Goal: Information Seeking & Learning: Find specific fact

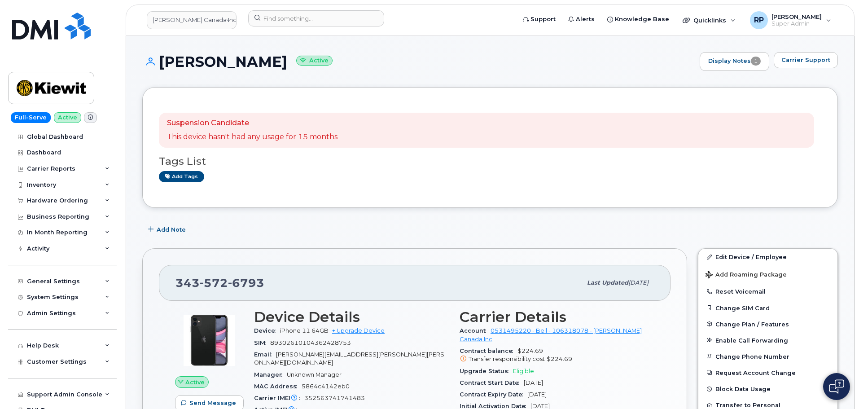
scroll to position [250, 0]
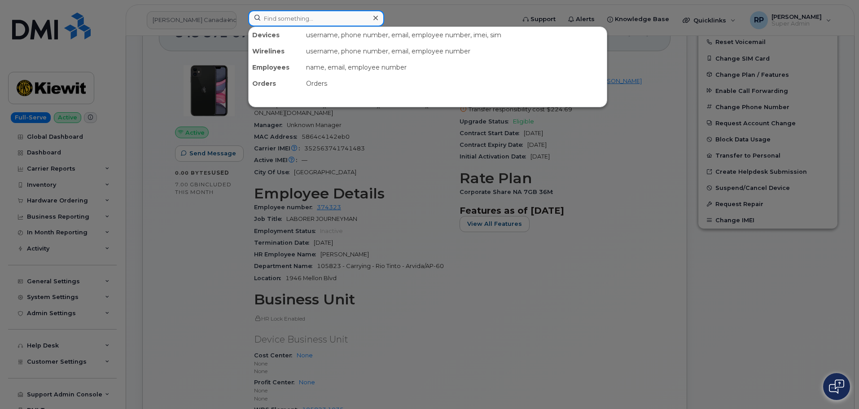
click at [275, 21] on input at bounding box center [316, 18] width 136 height 16
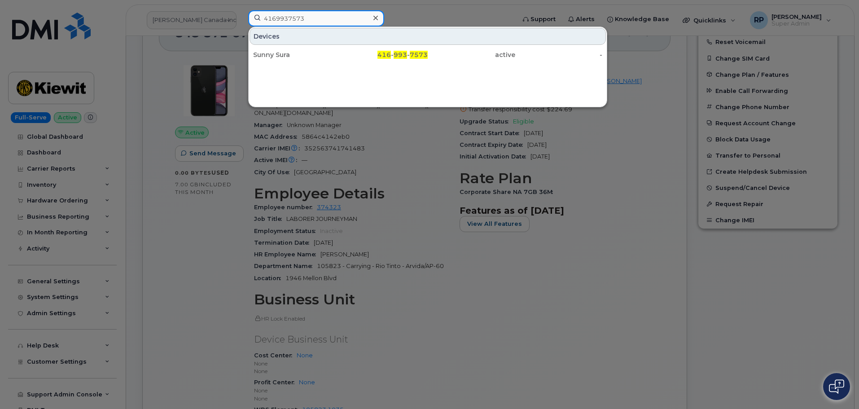
type input "4169937573"
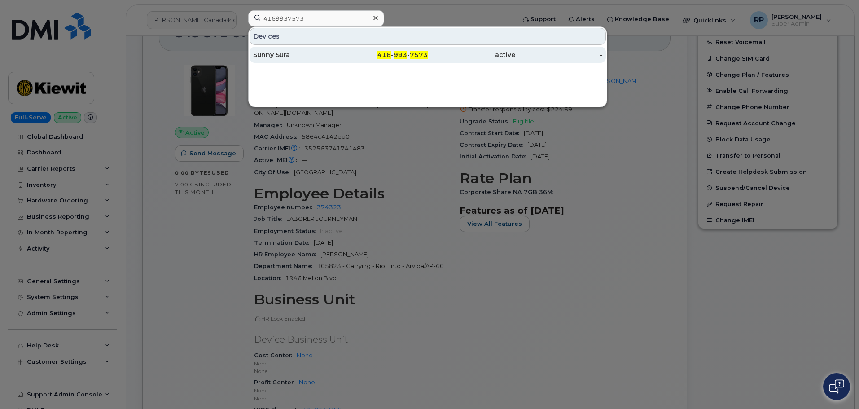
click at [304, 55] on div "Sunny Sura" at bounding box center [297, 54] width 88 height 9
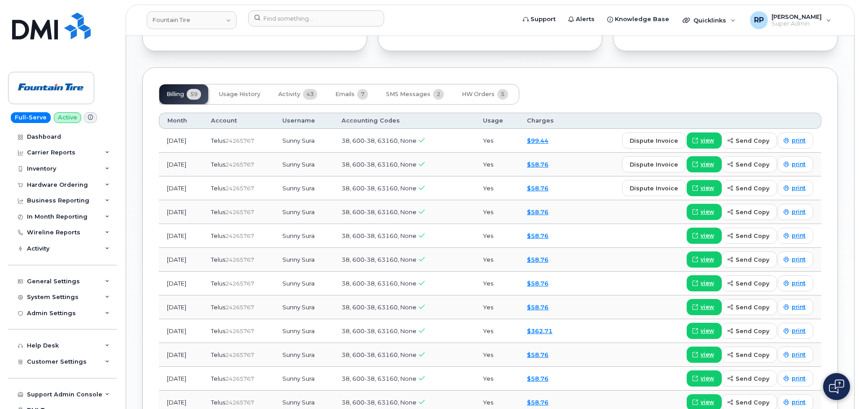
scroll to position [673, 0]
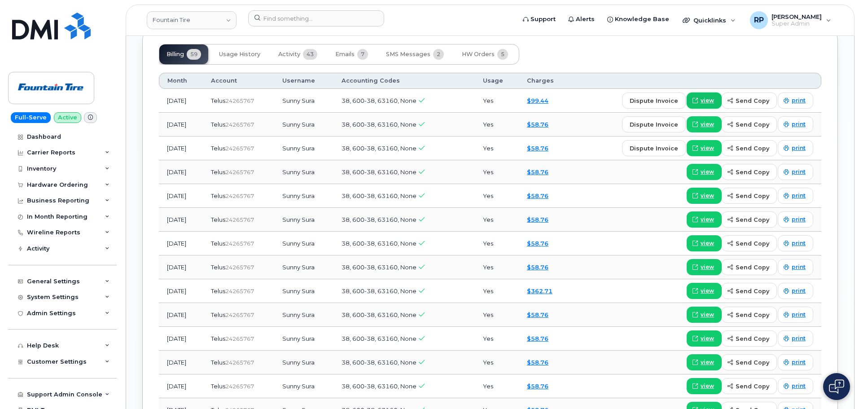
click at [699, 103] on span at bounding box center [695, 101] width 8 height 8
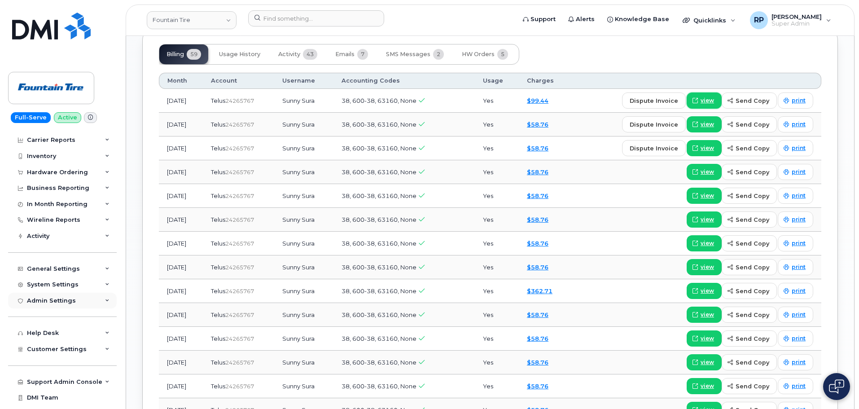
scroll to position [25, 0]
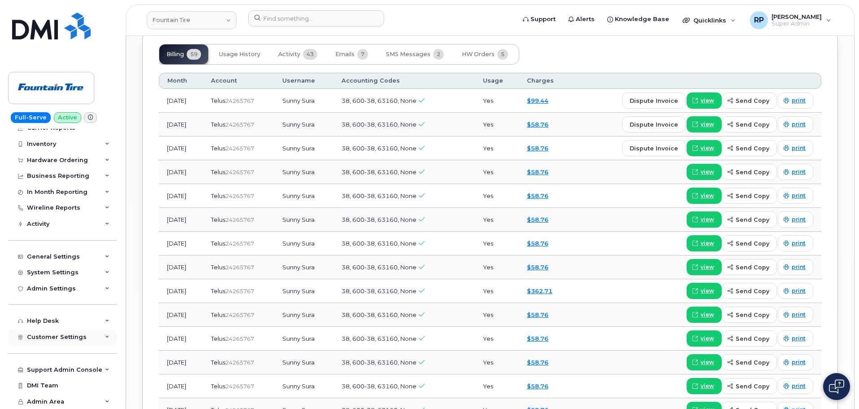
click at [67, 341] on div "Customer Settings" at bounding box center [62, 337] width 109 height 16
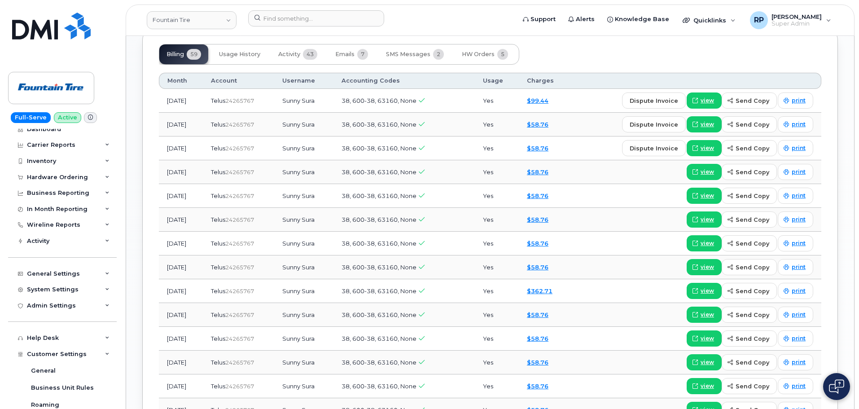
scroll to position [0, 0]
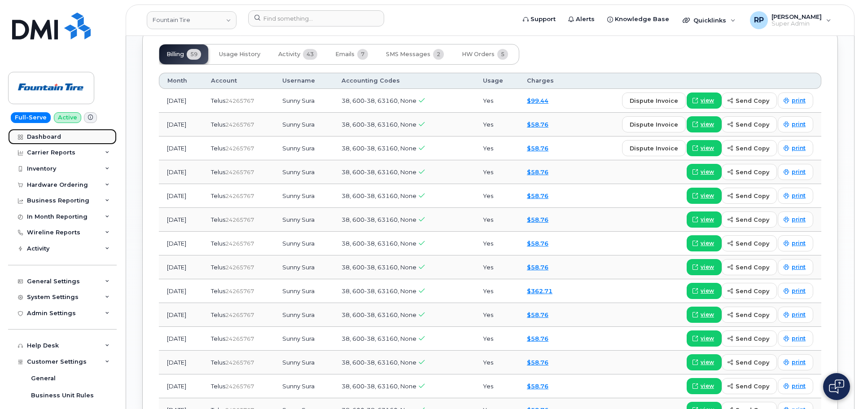
click at [51, 140] on div "Dashboard" at bounding box center [44, 136] width 34 height 7
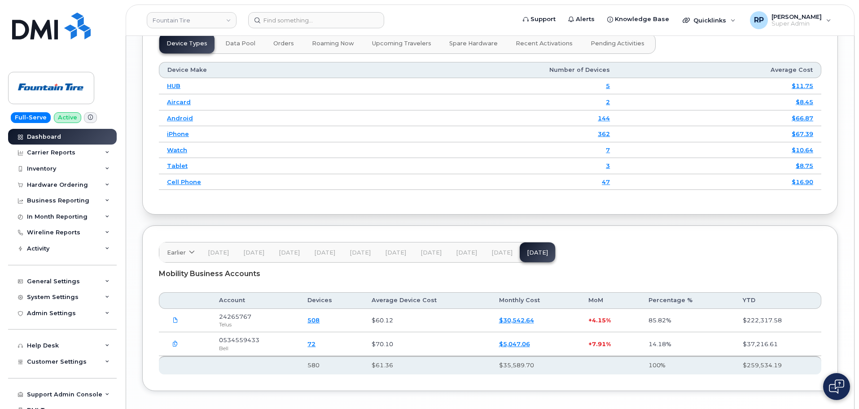
scroll to position [1128, 0]
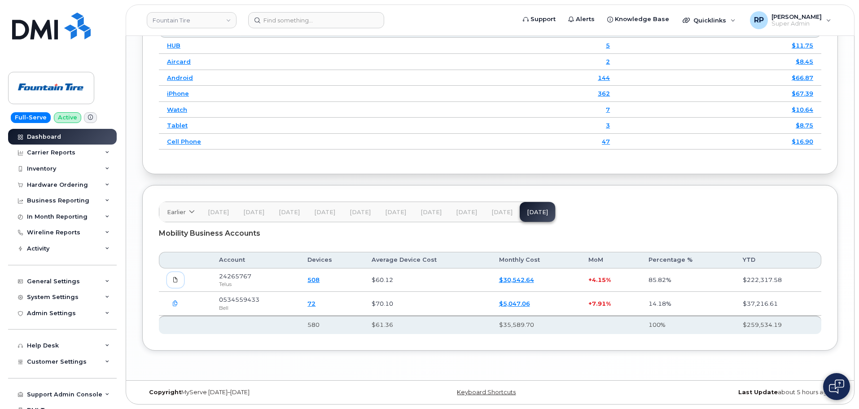
click at [176, 277] on icon at bounding box center [175, 279] width 5 height 5
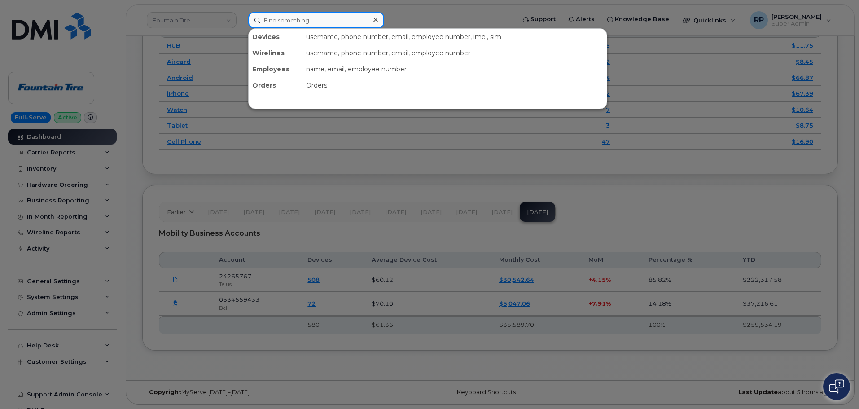
click at [324, 27] on input at bounding box center [316, 20] width 136 height 16
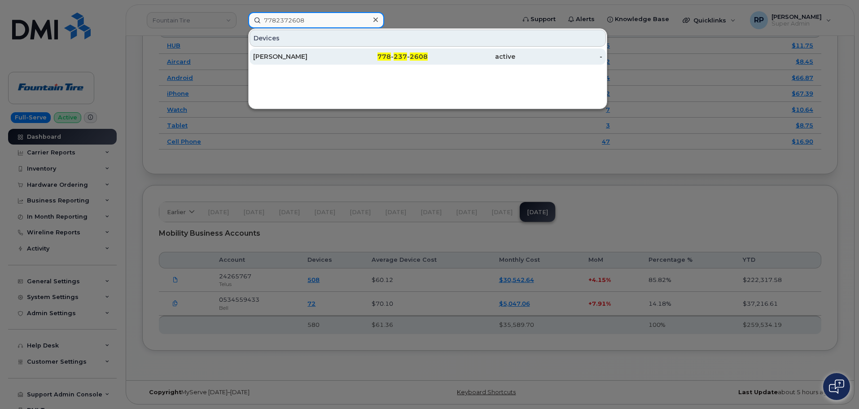
type input "7782372608"
click at [323, 59] on div "[PERSON_NAME]" at bounding box center [297, 56] width 88 height 9
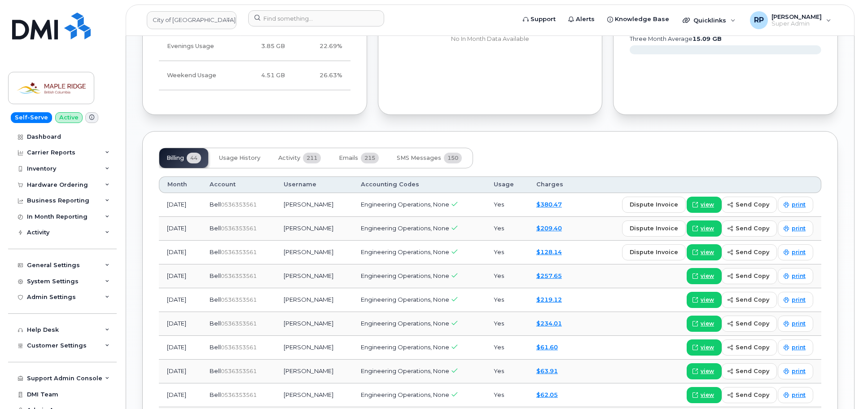
scroll to position [584, 0]
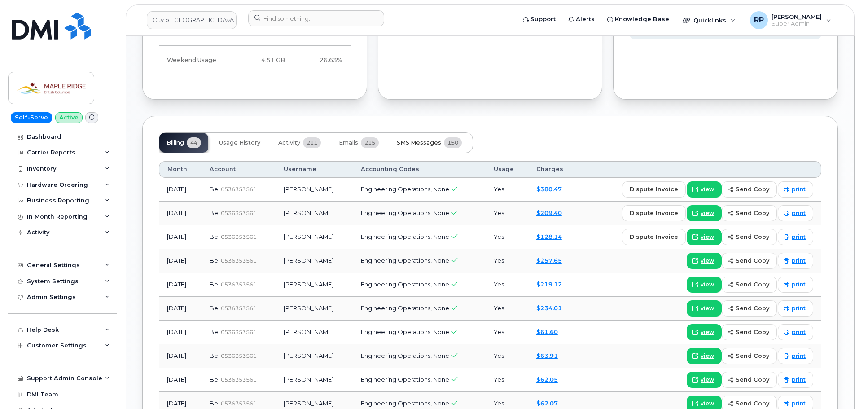
click at [415, 141] on span "SMS Messages" at bounding box center [419, 142] width 44 height 7
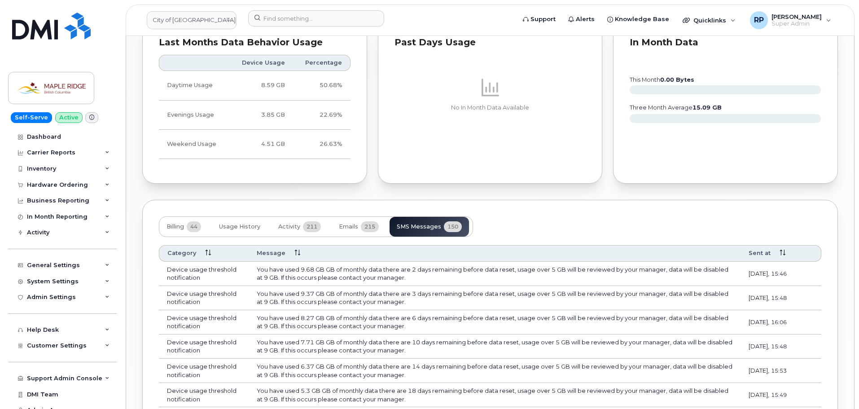
scroll to position [494, 0]
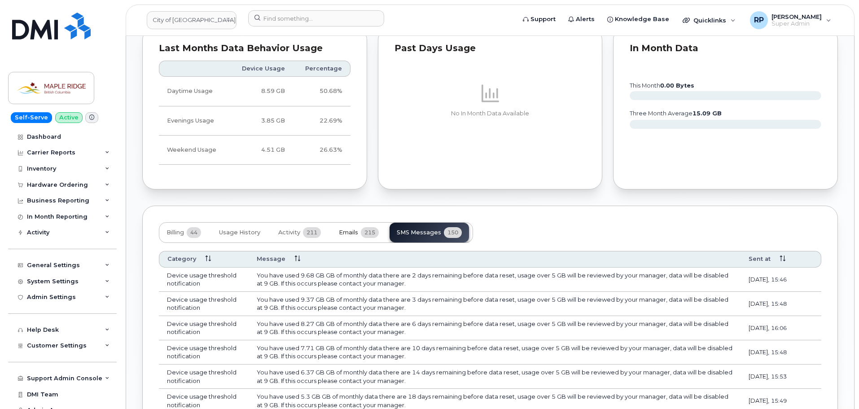
click at [364, 235] on span "215" at bounding box center [370, 232] width 18 height 11
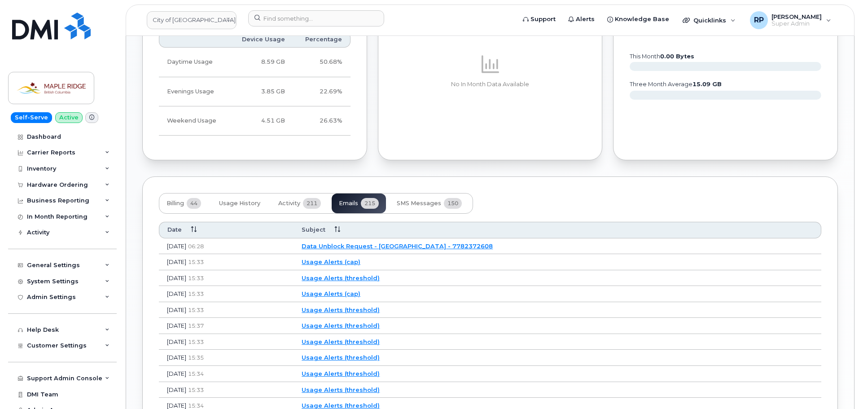
scroll to position [584, 0]
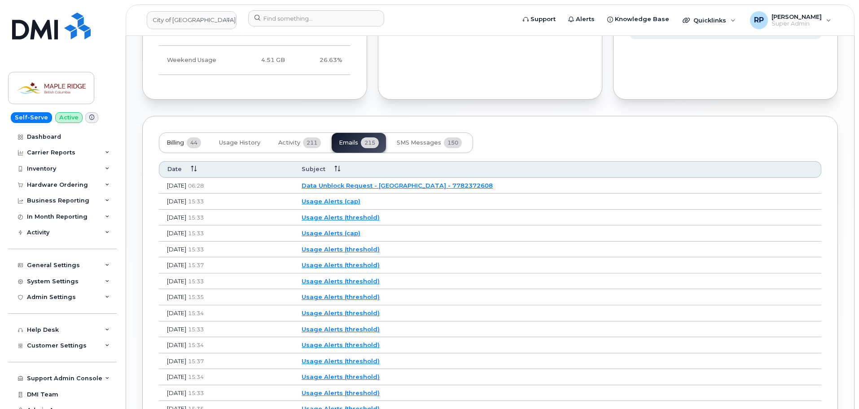
click at [180, 145] on span "Billing" at bounding box center [176, 142] width 18 height 7
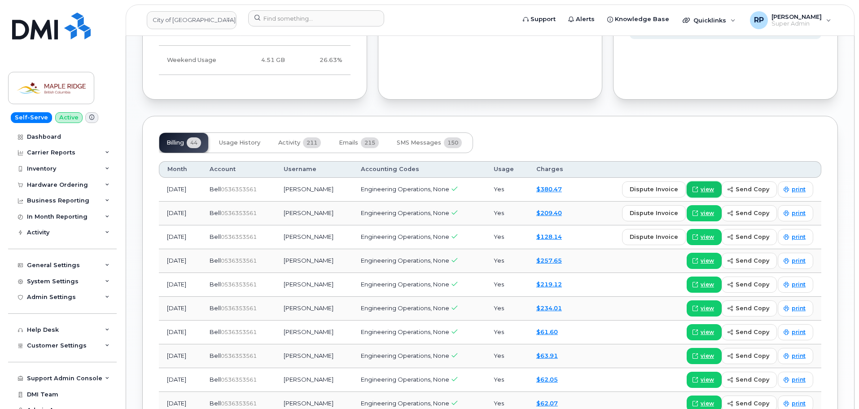
click at [707, 183] on link "view" at bounding box center [704, 189] width 35 height 16
click at [709, 216] on span "view" at bounding box center [707, 213] width 13 height 8
click at [287, 141] on span "Activity" at bounding box center [289, 142] width 22 height 7
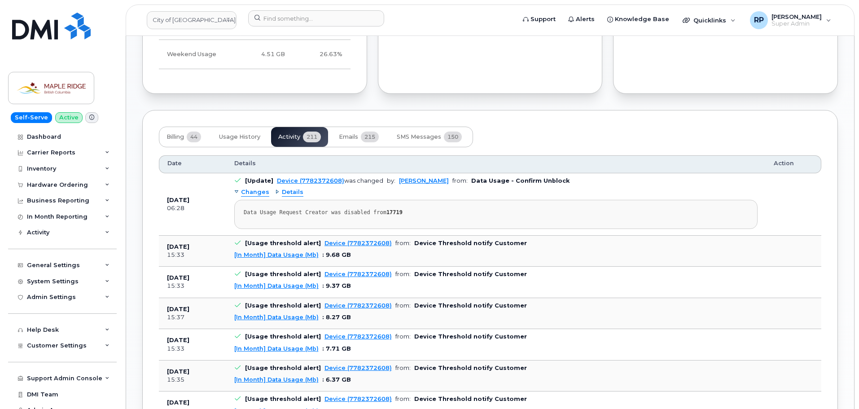
scroll to position [539, 0]
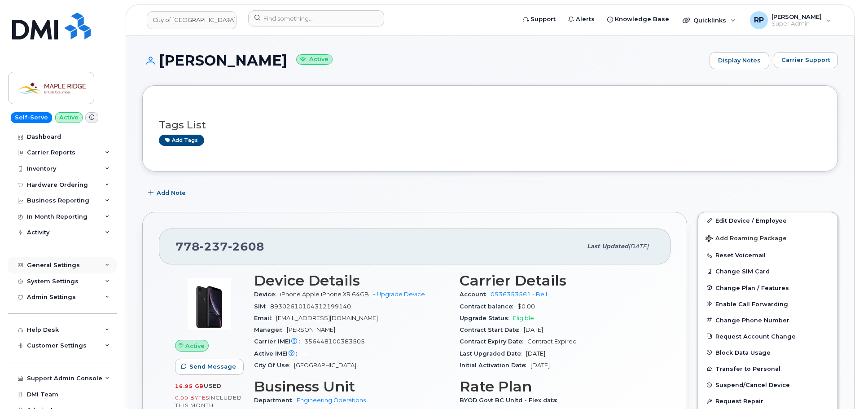
click at [53, 262] on div "General Settings" at bounding box center [53, 265] width 53 height 7
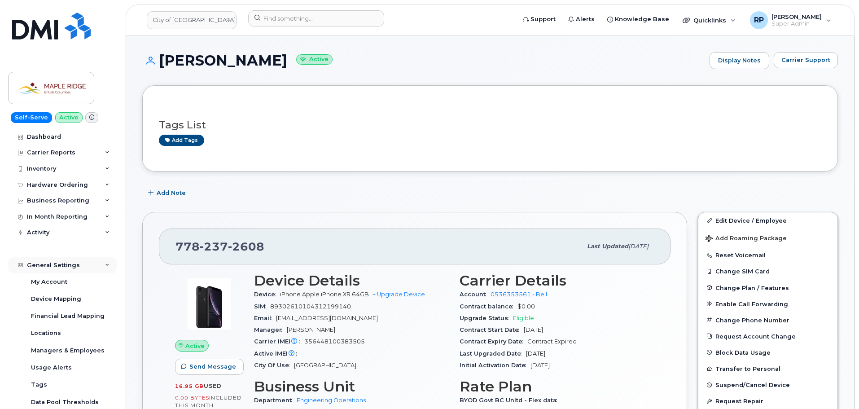
click at [53, 262] on div "General Settings" at bounding box center [53, 265] width 53 height 7
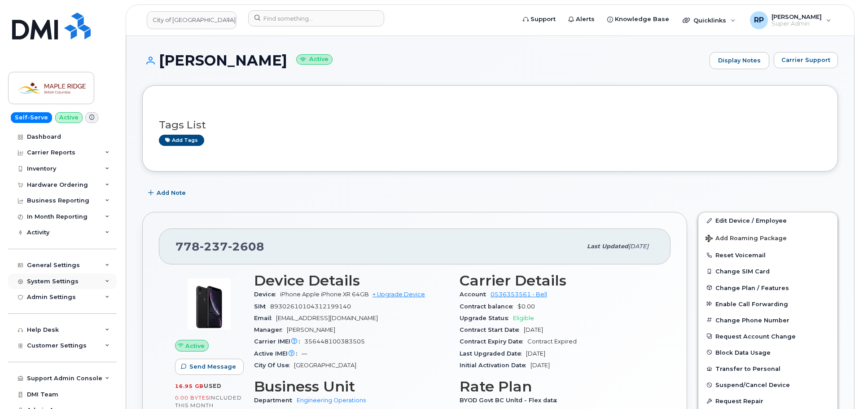
click at [63, 284] on div "System Settings" at bounding box center [53, 281] width 52 height 7
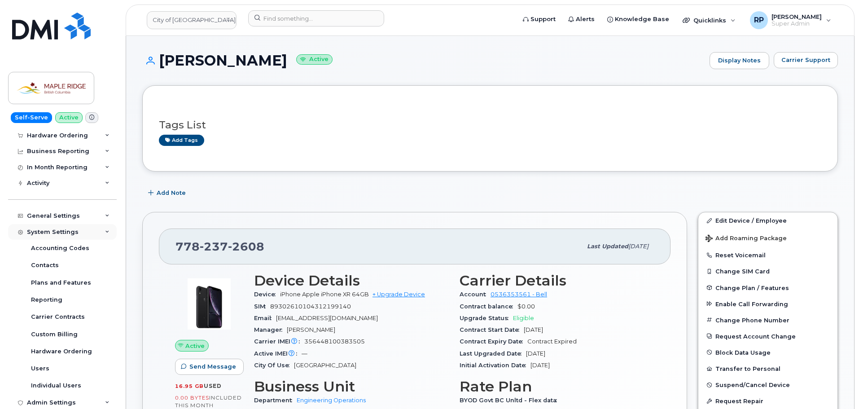
scroll to position [90, 0]
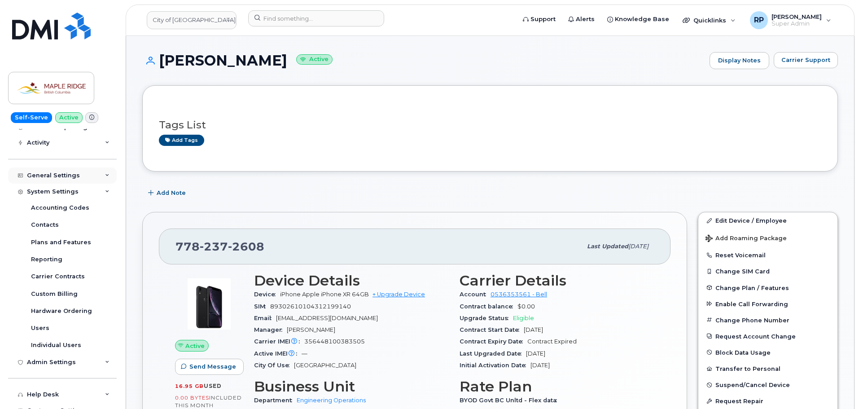
click at [63, 176] on div "General Settings" at bounding box center [53, 175] width 53 height 7
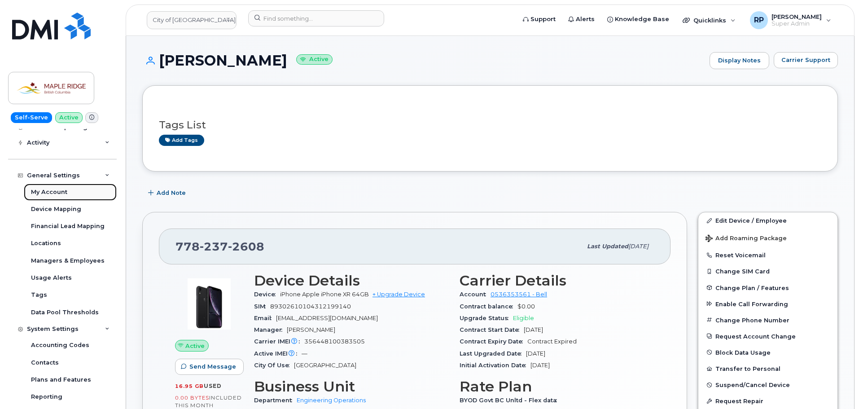
click at [63, 188] on div "My Account" at bounding box center [49, 192] width 36 height 8
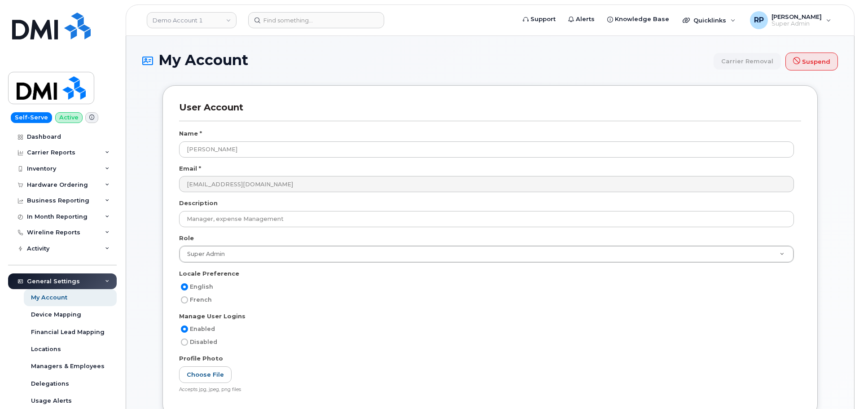
scroll to position [45, 0]
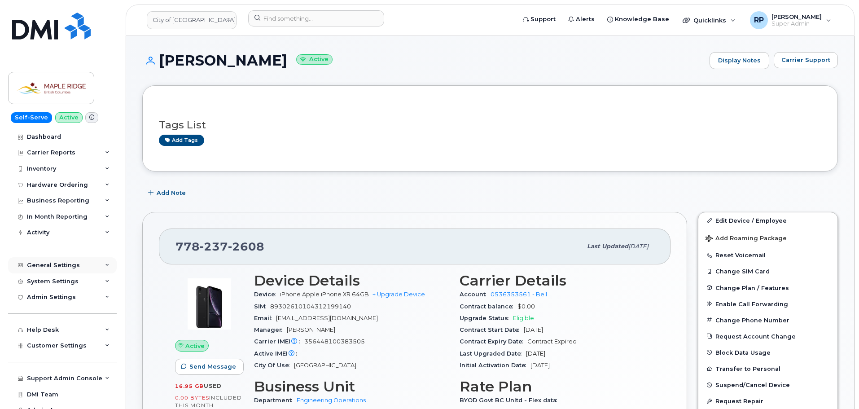
click at [66, 266] on div "General Settings" at bounding box center [53, 265] width 53 height 7
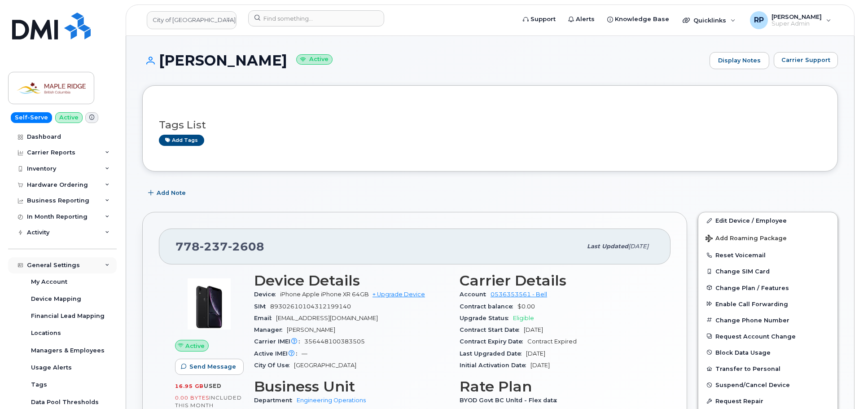
click at [62, 269] on div "General Settings" at bounding box center [62, 265] width 109 height 16
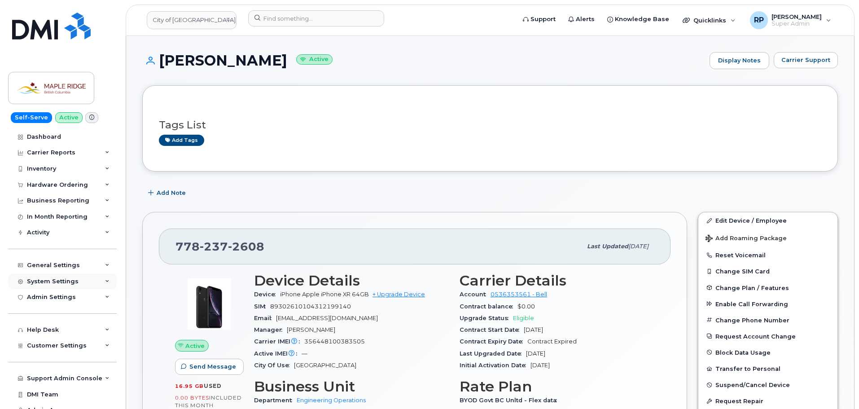
click at [58, 283] on div "System Settings" at bounding box center [53, 281] width 52 height 7
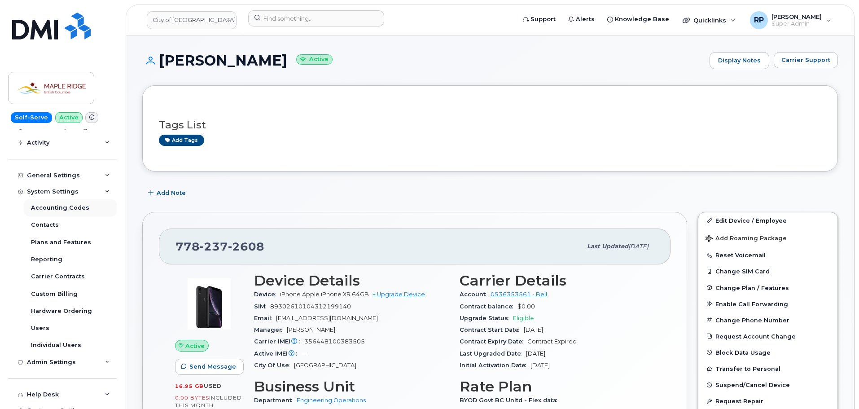
scroll to position [163, 0]
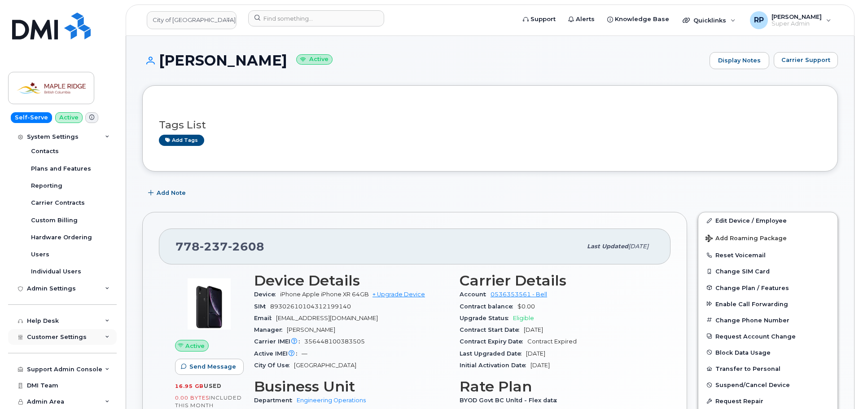
click at [59, 342] on div "Customer Settings" at bounding box center [62, 337] width 109 height 16
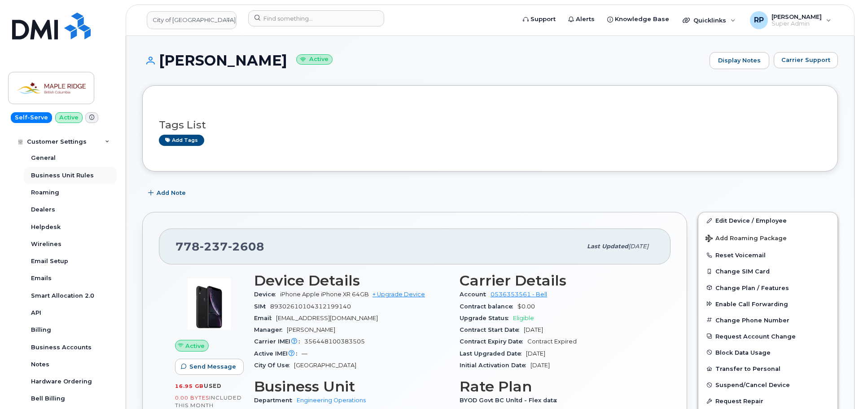
scroll to position [343, 0]
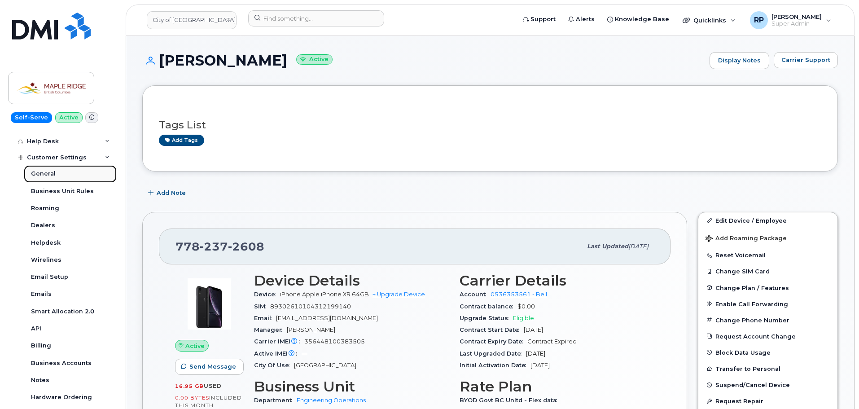
click at [46, 177] on div "General" at bounding box center [43, 174] width 25 height 8
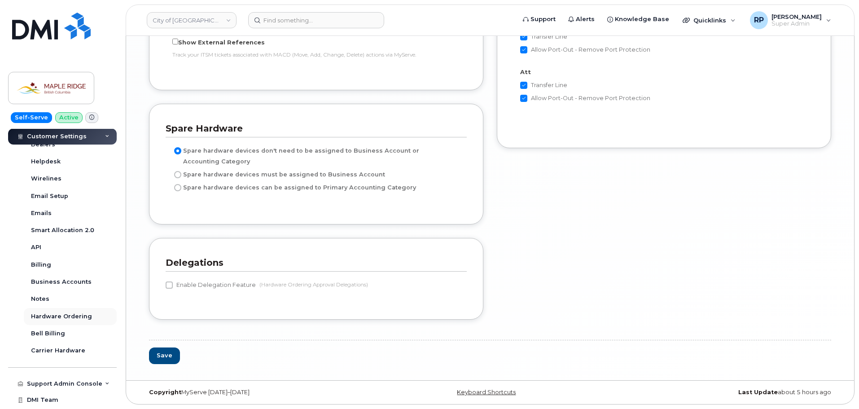
scroll to position [284, 0]
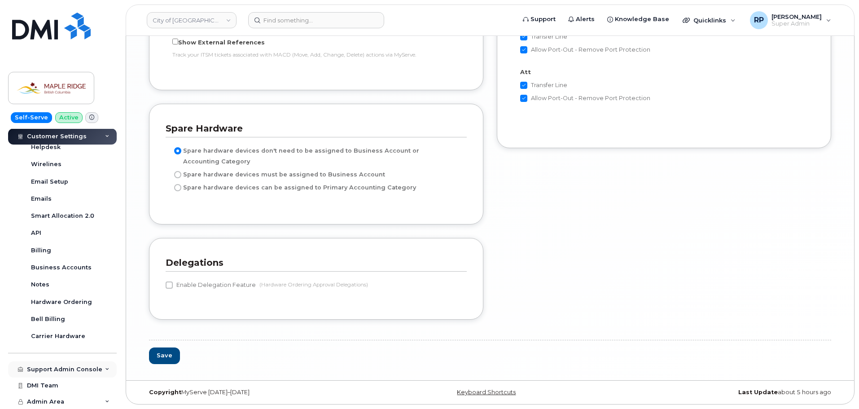
click at [81, 369] on div "Support Admin Console" at bounding box center [64, 369] width 75 height 7
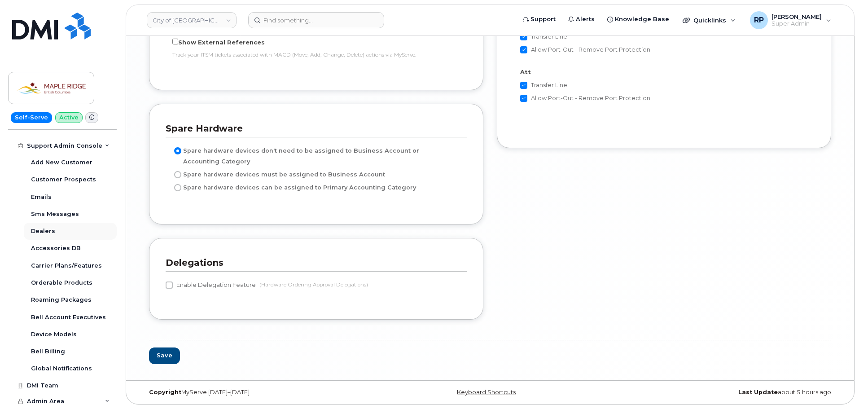
scroll to position [417, 0]
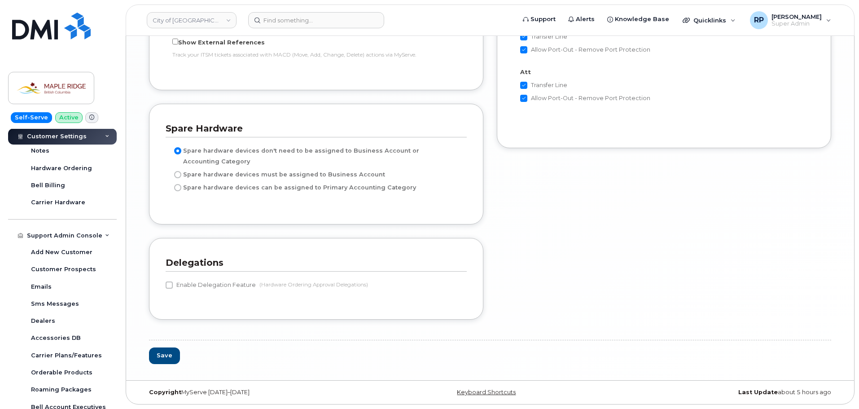
click at [91, 237] on div "Support Admin Console" at bounding box center [64, 235] width 75 height 7
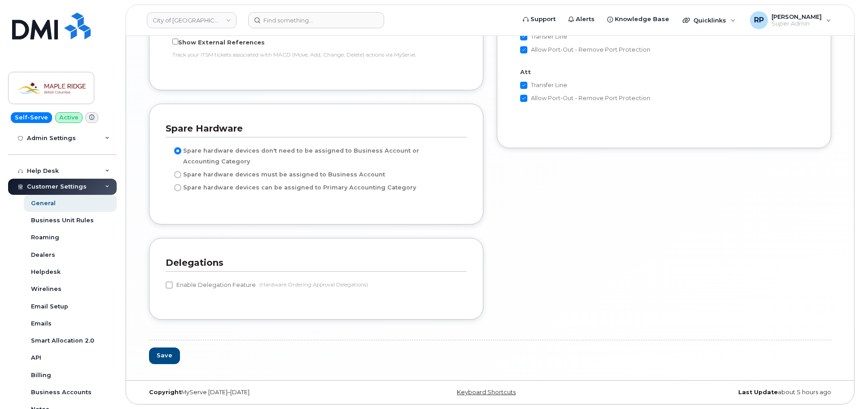
scroll to position [149, 0]
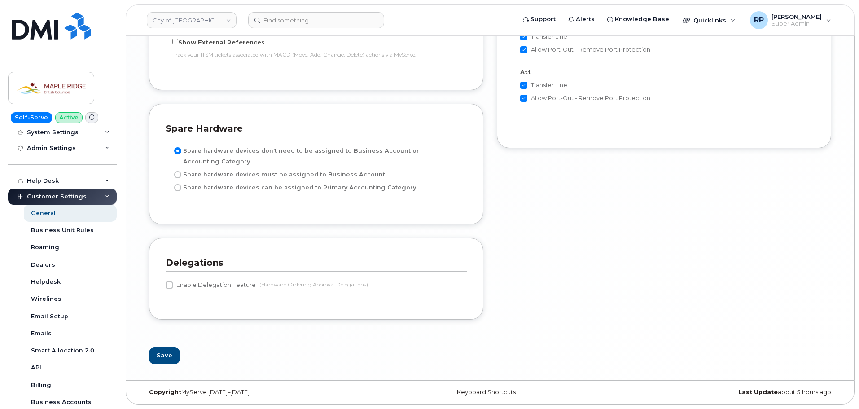
click at [80, 198] on span "Customer Settings" at bounding box center [57, 196] width 60 height 7
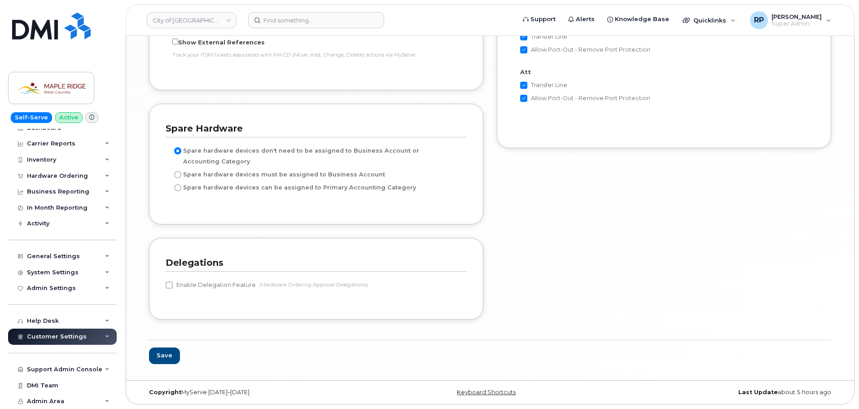
scroll to position [0, 0]
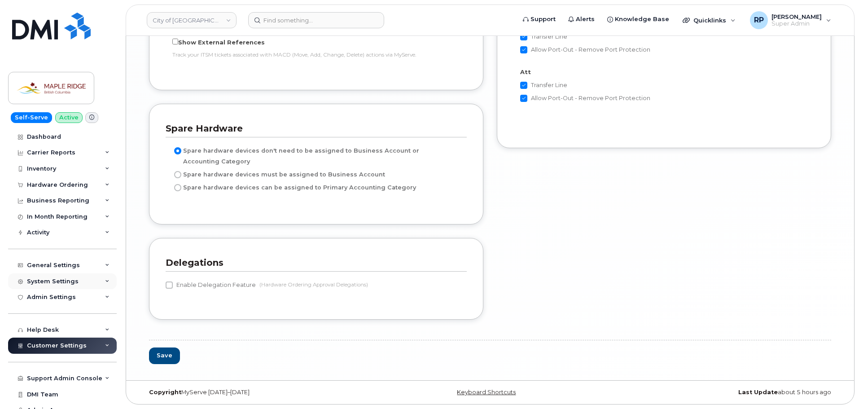
click at [80, 282] on div "System Settings" at bounding box center [62, 281] width 109 height 16
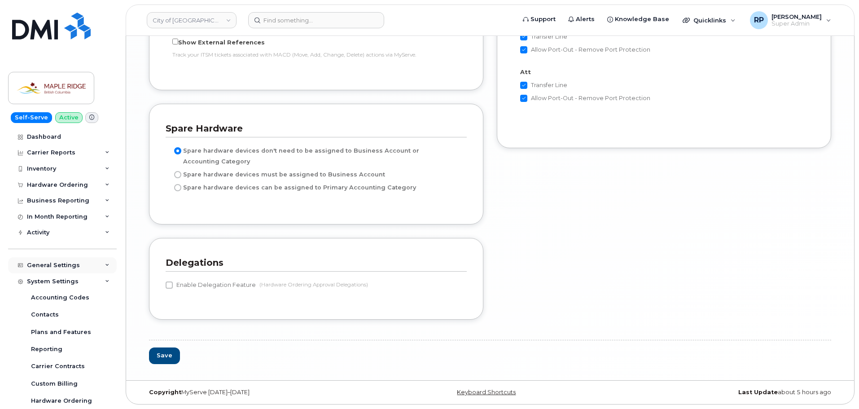
click at [87, 267] on div "General Settings" at bounding box center [62, 265] width 109 height 16
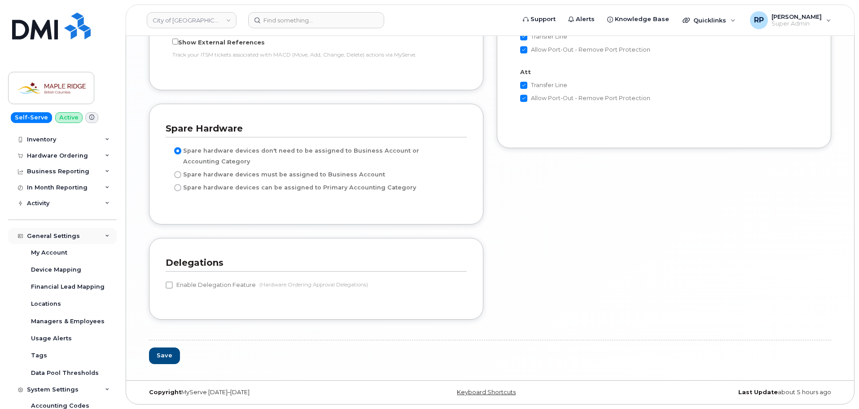
scroll to position [45, 0]
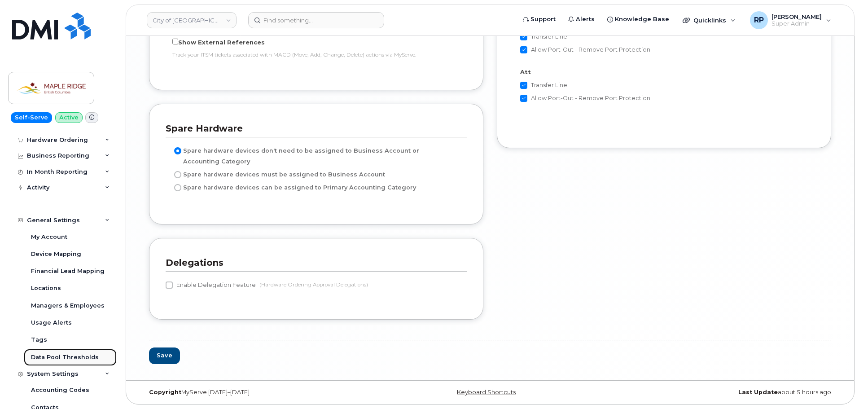
click at [77, 356] on div "Data Pool Thresholds" at bounding box center [65, 357] width 68 height 8
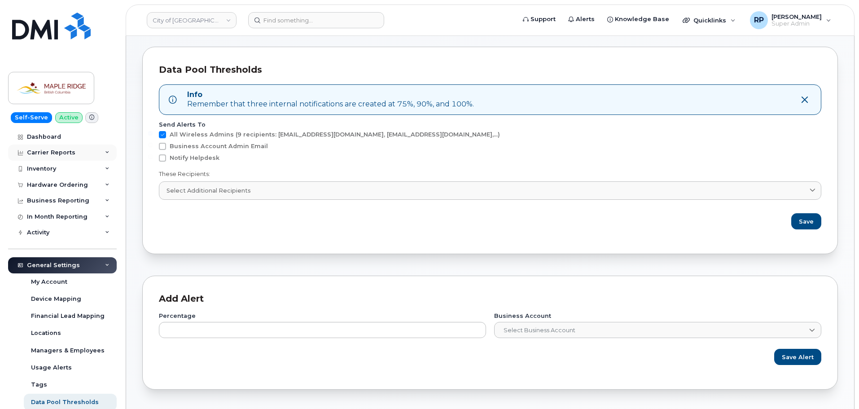
click at [82, 158] on div "Carrier Reports" at bounding box center [62, 153] width 109 height 16
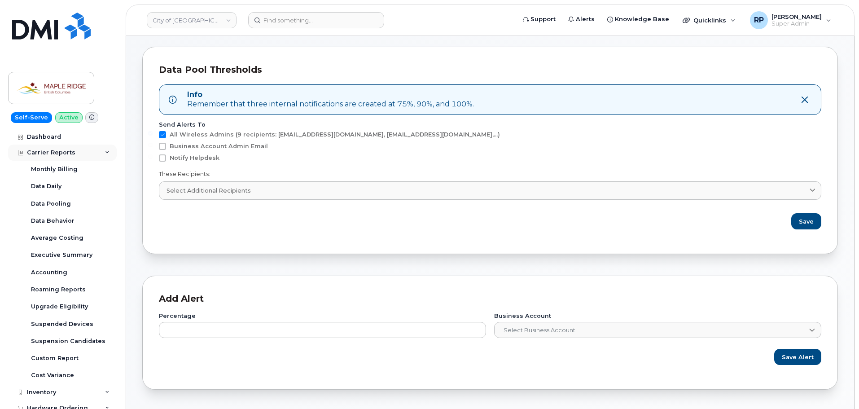
click at [82, 158] on div "Carrier Reports" at bounding box center [62, 153] width 109 height 16
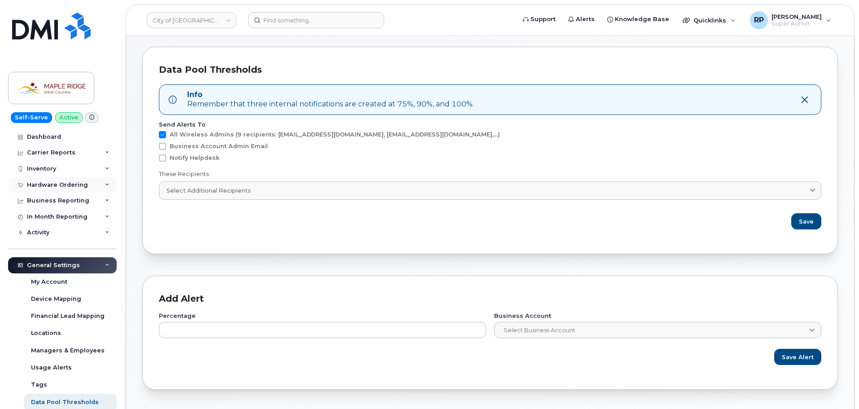
click at [79, 184] on div "Hardware Ordering" at bounding box center [57, 184] width 61 height 7
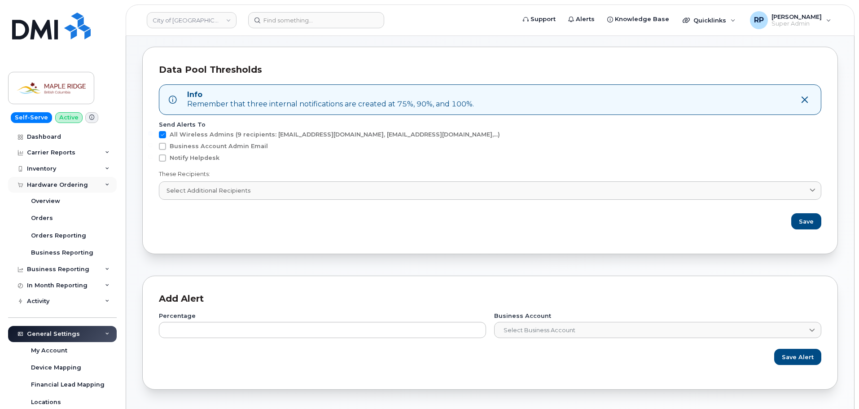
click at [79, 184] on div "Hardware Ordering" at bounding box center [57, 184] width 61 height 7
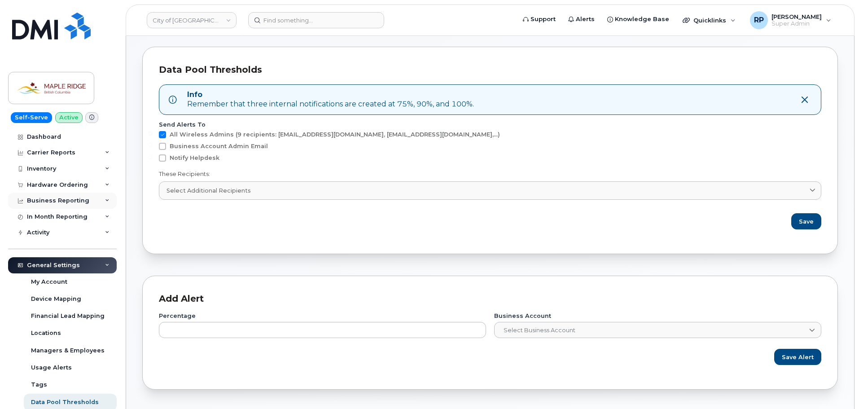
click at [75, 199] on div "Business Reporting" at bounding box center [58, 200] width 62 height 7
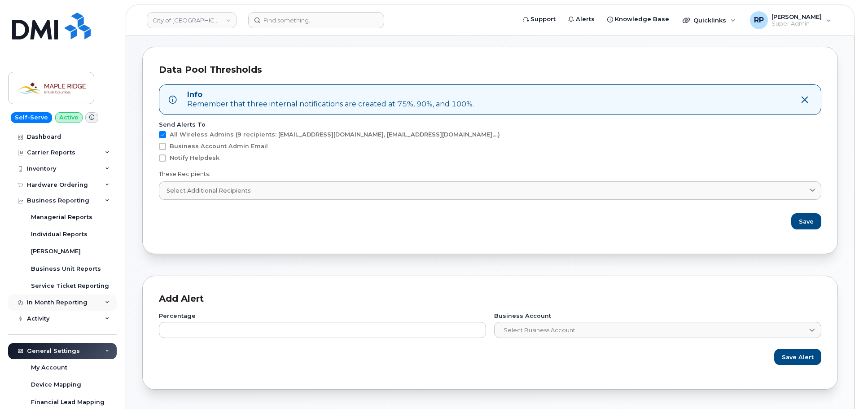
click at [78, 296] on div "In Month Reporting" at bounding box center [62, 302] width 109 height 16
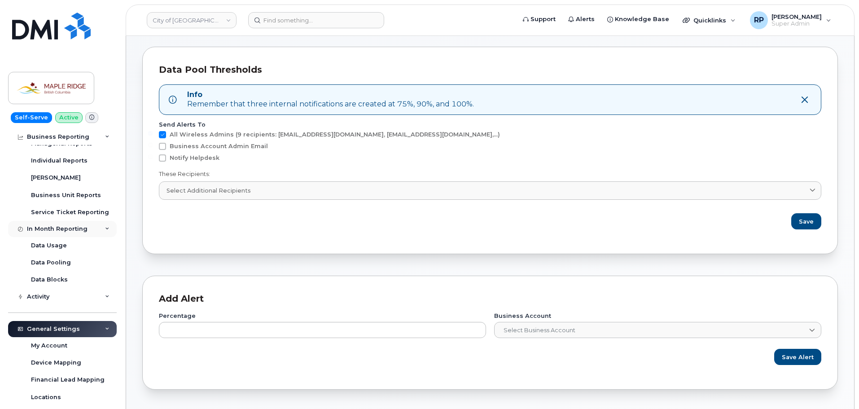
scroll to position [90, 0]
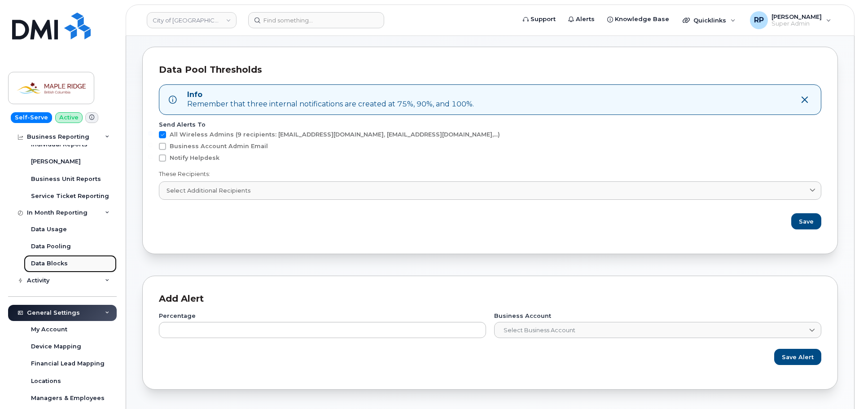
click at [61, 264] on div "Data Blocks" at bounding box center [49, 263] width 37 height 8
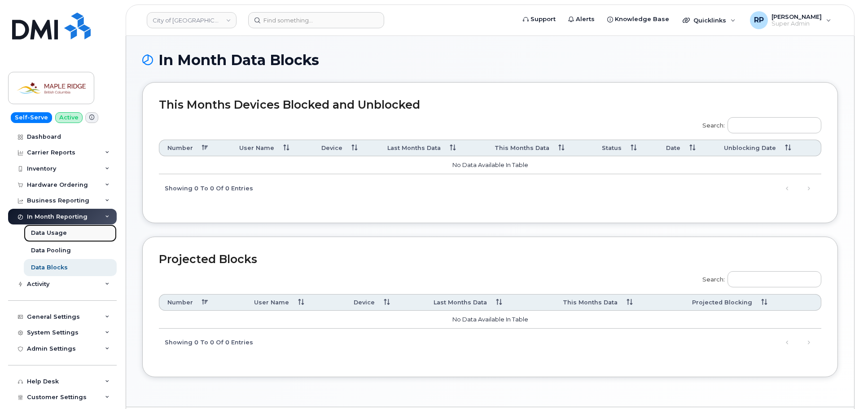
click at [53, 233] on div "Data Usage" at bounding box center [49, 233] width 36 height 8
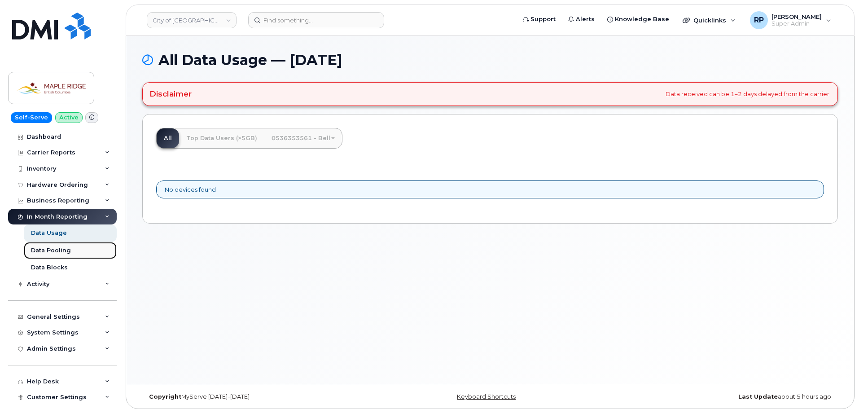
click at [57, 253] on div "Data Pooling" at bounding box center [51, 250] width 40 height 8
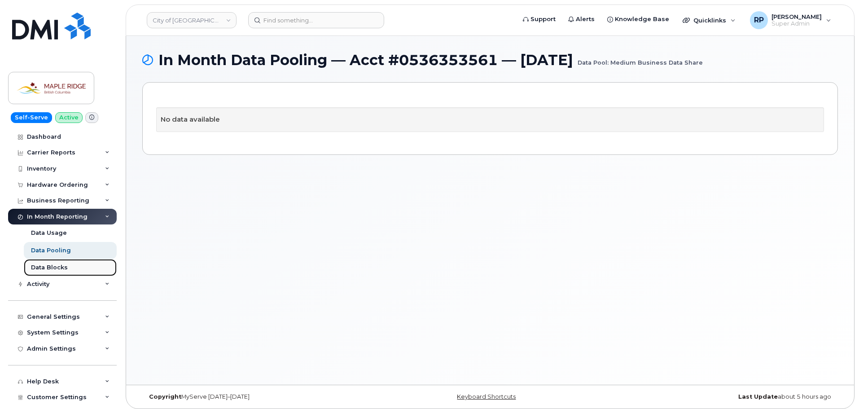
click at [57, 264] on div "Data Blocks" at bounding box center [49, 267] width 37 height 8
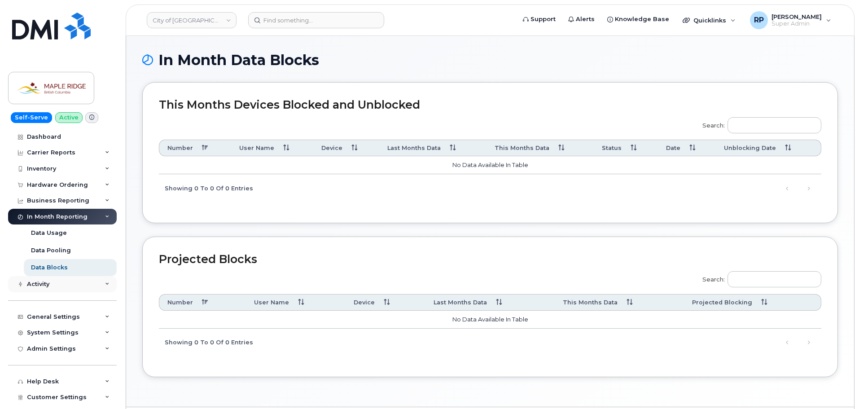
click at [62, 285] on div "Activity" at bounding box center [62, 284] width 109 height 16
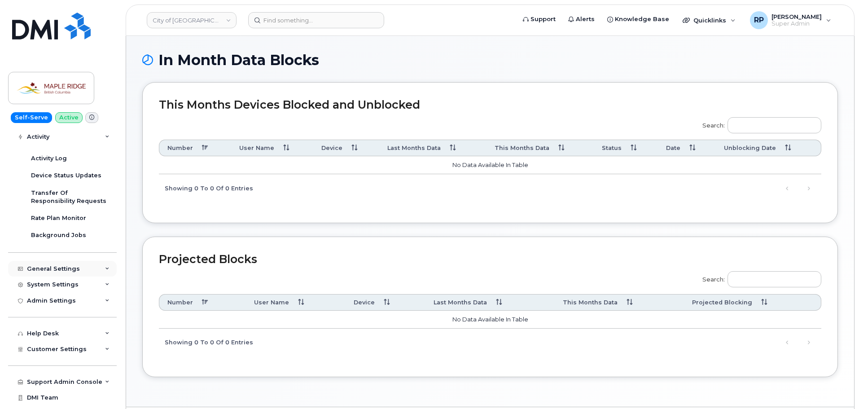
scroll to position [172, 0]
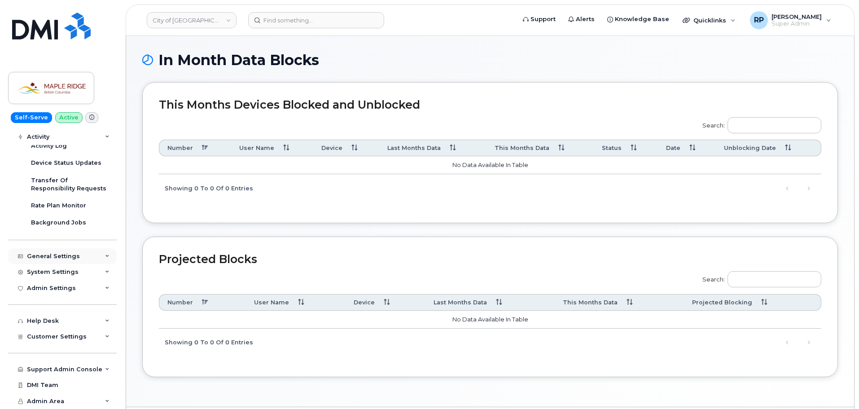
click at [79, 258] on div "General Settings" at bounding box center [62, 256] width 109 height 16
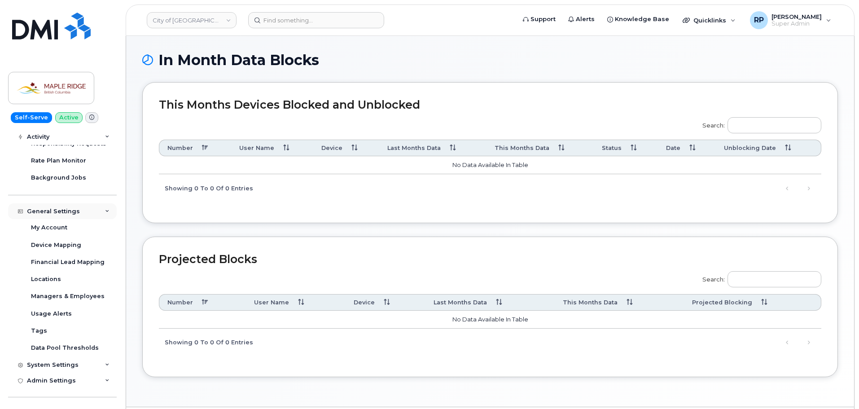
scroll to position [262, 0]
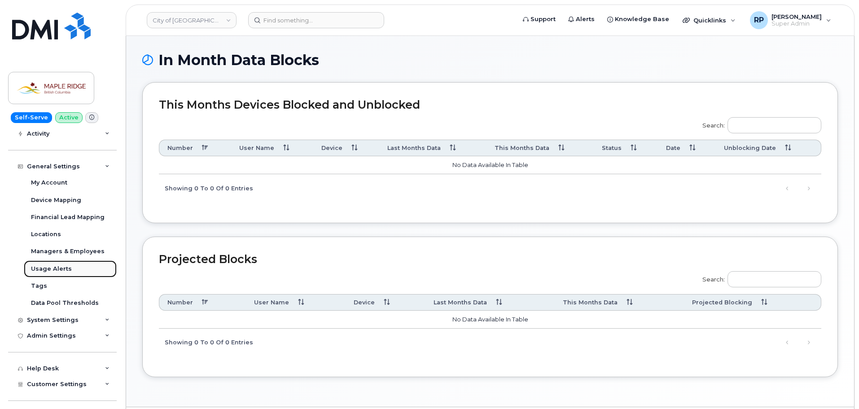
click at [73, 269] on link "Usage Alerts" at bounding box center [70, 268] width 93 height 17
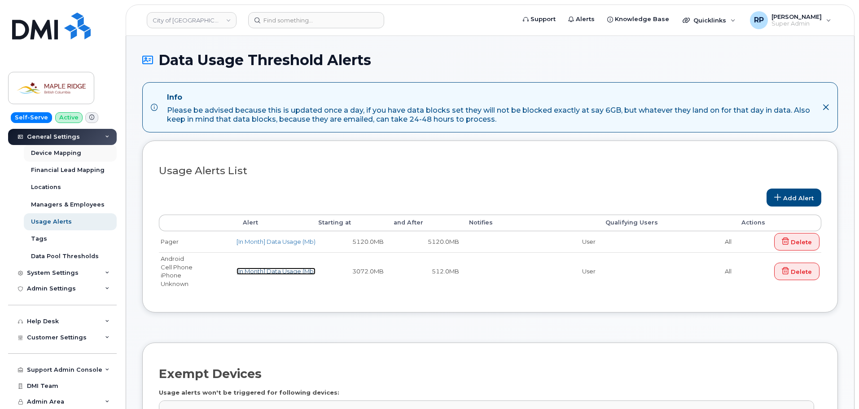
scroll to position [146, 0]
click at [61, 338] on span "Customer Settings" at bounding box center [57, 337] width 60 height 7
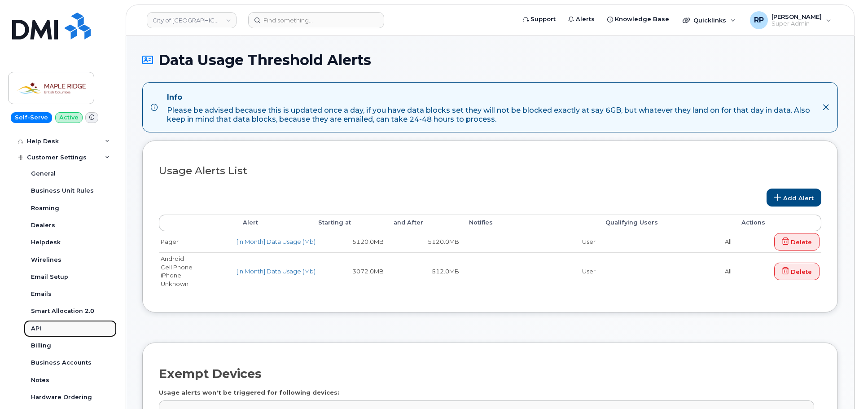
click at [45, 328] on link "API" at bounding box center [70, 328] width 93 height 17
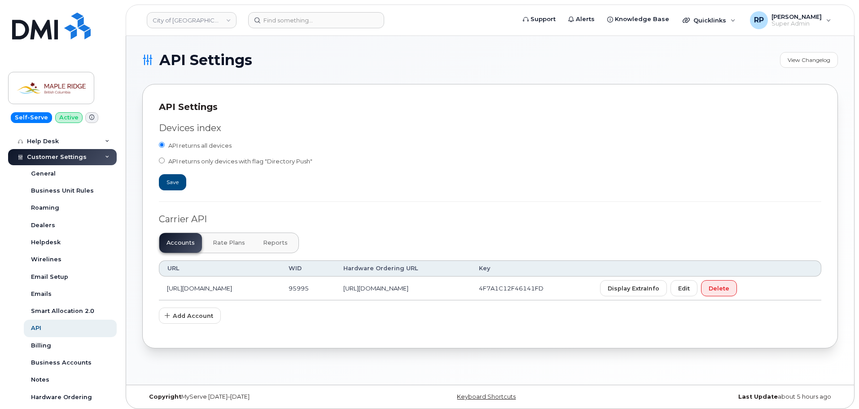
click at [263, 242] on span "Reports" at bounding box center [275, 242] width 25 height 7
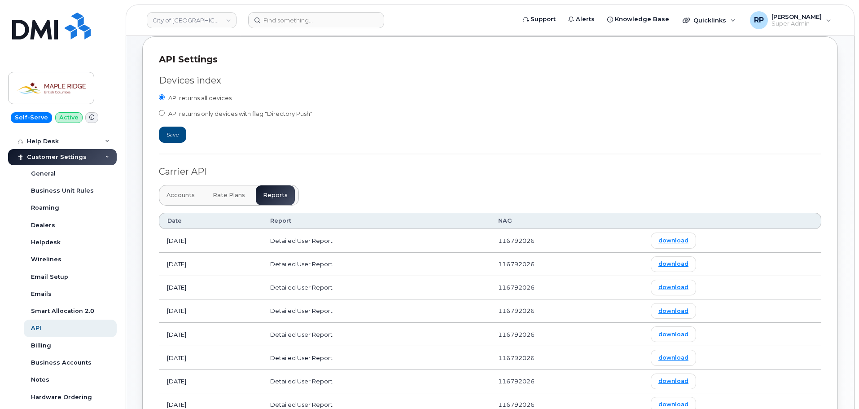
scroll to position [45, 0]
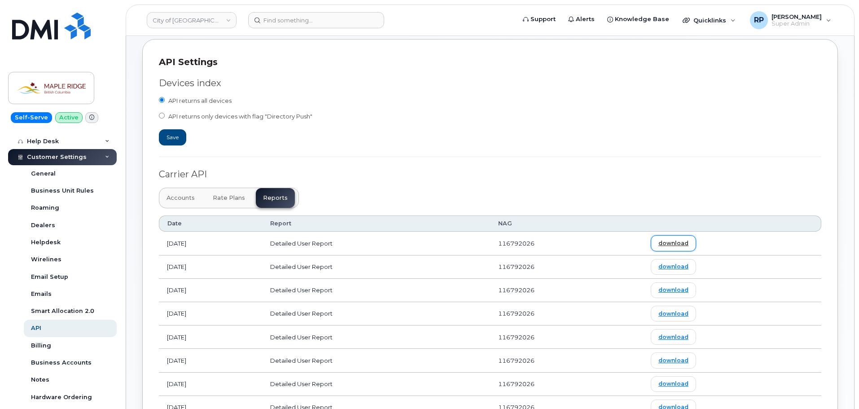
click at [694, 244] on link "download" at bounding box center [673, 243] width 45 height 16
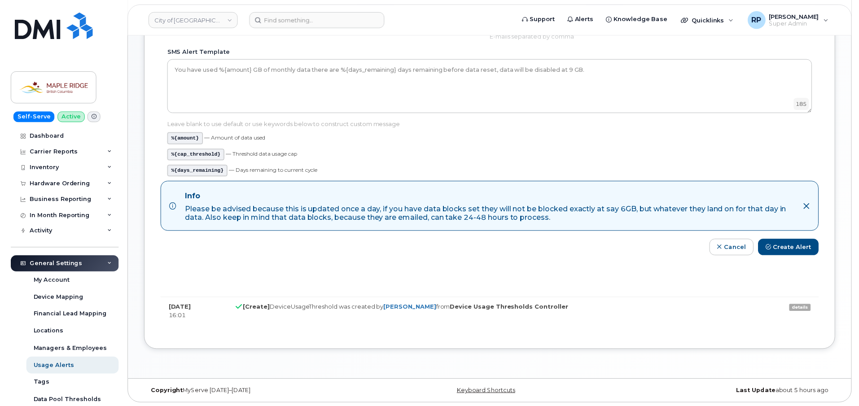
scroll to position [229, 0]
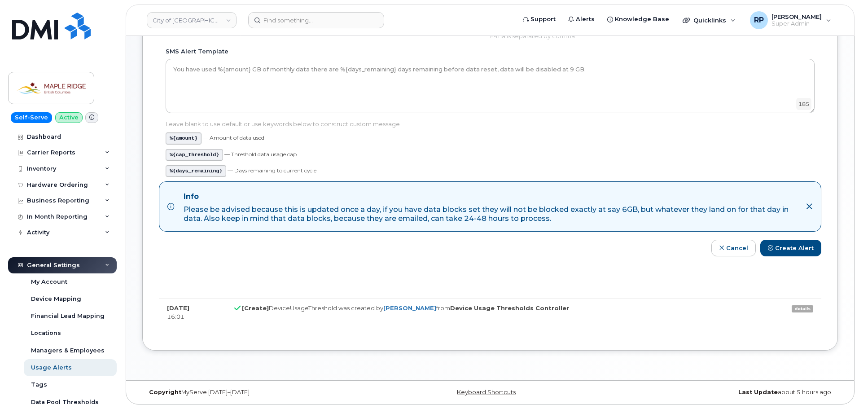
click at [807, 309] on link "details" at bounding box center [803, 308] width 22 height 7
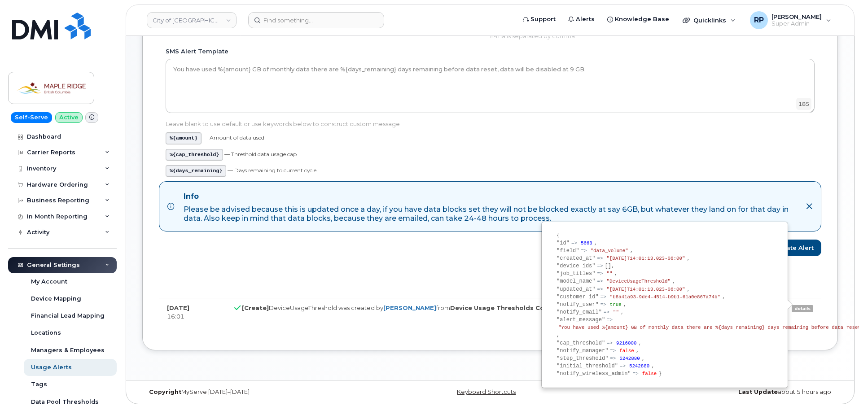
click at [400, 329] on div "Device make ids Pager Device make ids No matches found Any Aircard Android Blac…" at bounding box center [490, 101] width 663 height 465
click at [802, 308] on pre "{ "id" => 5668 , "field" => "data_volume" , "created_at" => "2023-05-18T14:01:1…" at bounding box center [758, 305] width 402 height 146
click at [412, 273] on div "Device make ids Pager Device make ids No matches found Any Aircard Android Blac…" at bounding box center [490, 101] width 663 height 465
click at [417, 341] on div "Device make ids Pager Device make ids No matches found Any Aircard Android Blac…" at bounding box center [490, 102] width 696 height 498
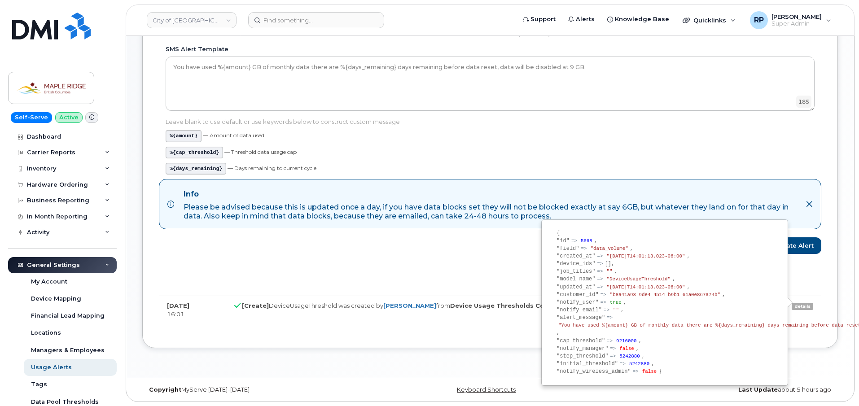
scroll to position [232, 0]
click at [388, 289] on div "Device make ids Pager Device make ids No matches found Any Aircard Android Blac…" at bounding box center [490, 99] width 663 height 465
click at [800, 304] on pre "{ "id" => 5668 , "field" => "data_volume" , "created_at" => "2023-05-18T14:01:1…" at bounding box center [758, 302] width 402 height 146
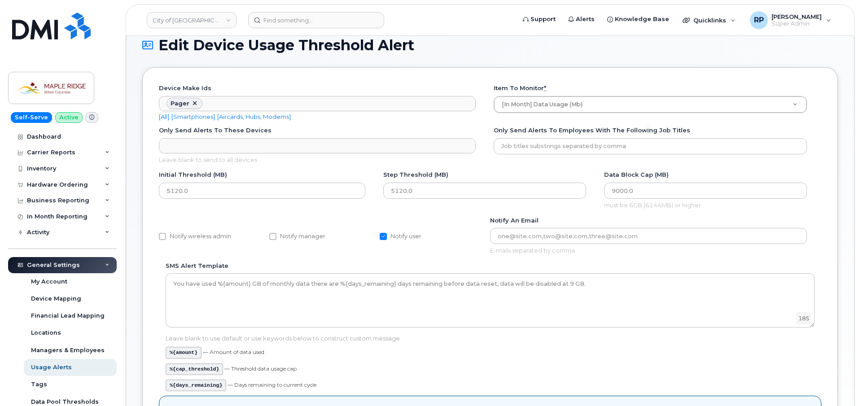
scroll to position [0, 0]
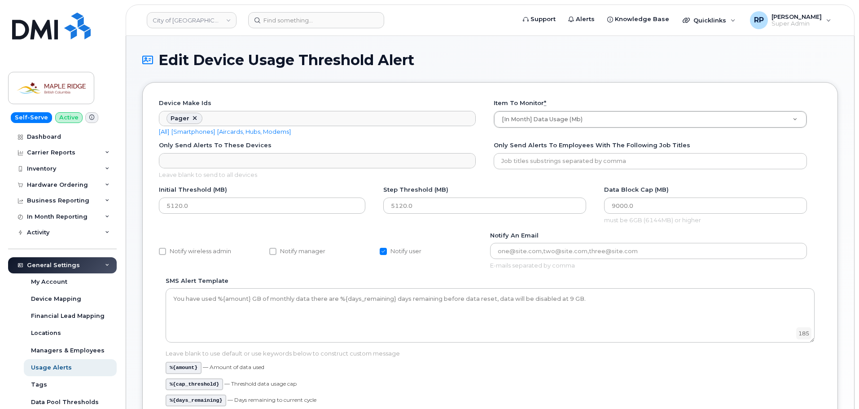
scroll to position [79, 0]
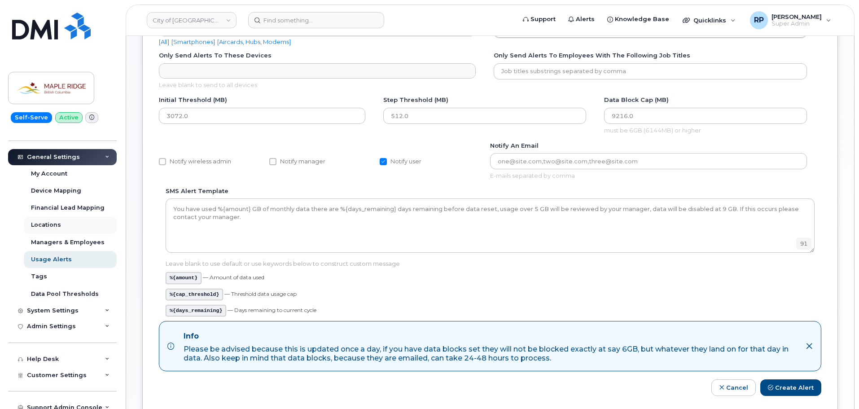
scroll to position [135, 0]
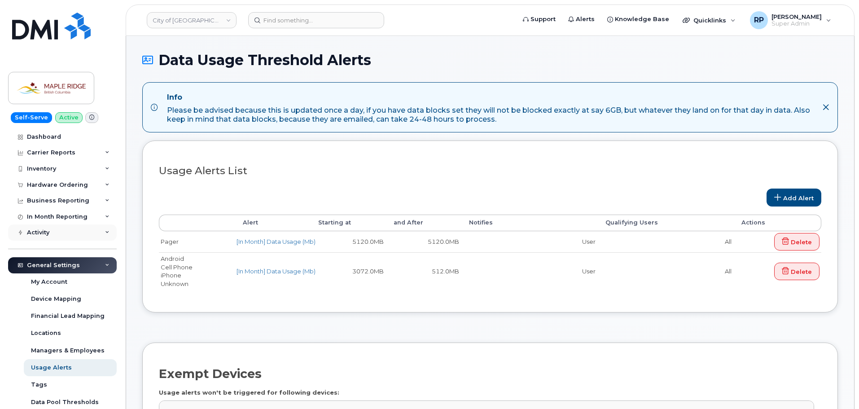
click at [70, 230] on div "Activity" at bounding box center [62, 232] width 109 height 16
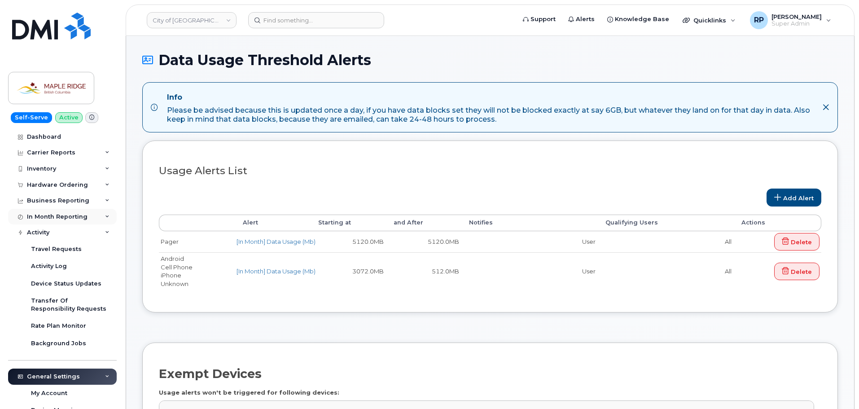
click at [81, 211] on div "In Month Reporting" at bounding box center [62, 217] width 109 height 16
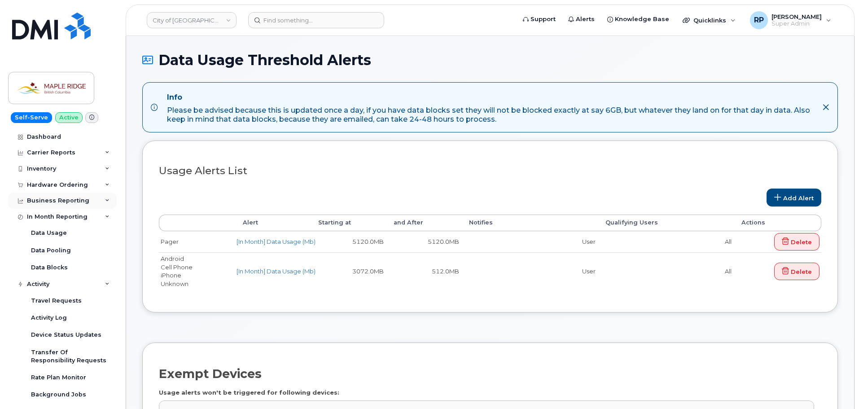
click at [81, 203] on div "Business Reporting" at bounding box center [58, 200] width 62 height 7
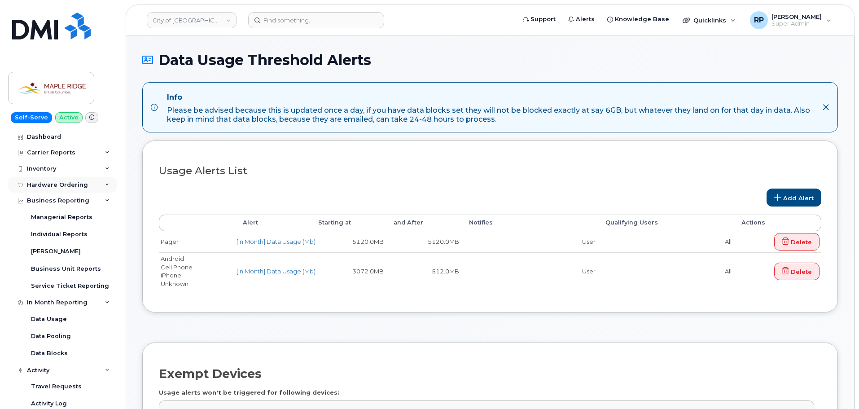
click at [81, 188] on div "Hardware Ordering" at bounding box center [57, 184] width 61 height 7
click at [74, 173] on div "Inventory" at bounding box center [62, 169] width 109 height 16
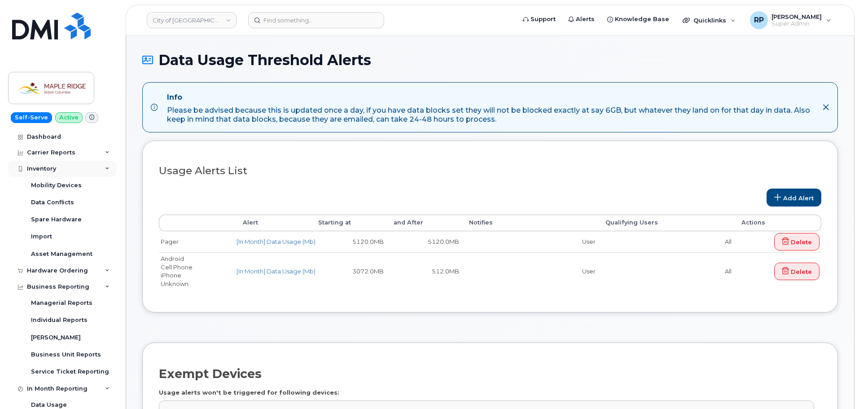
click at [74, 173] on div "Inventory" at bounding box center [62, 169] width 109 height 16
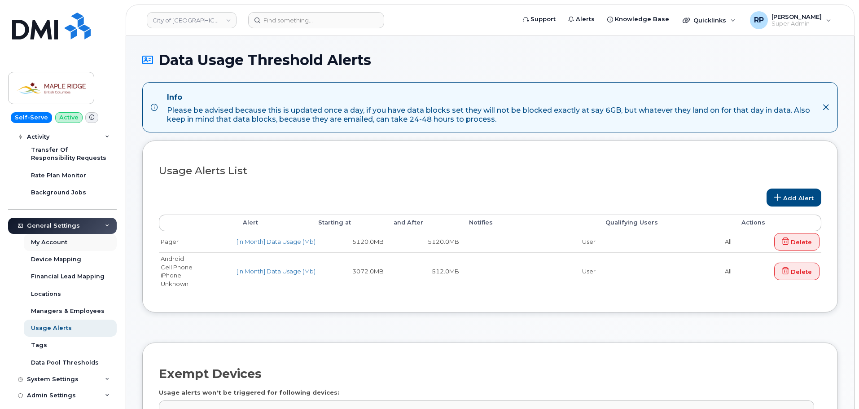
scroll to position [395, 0]
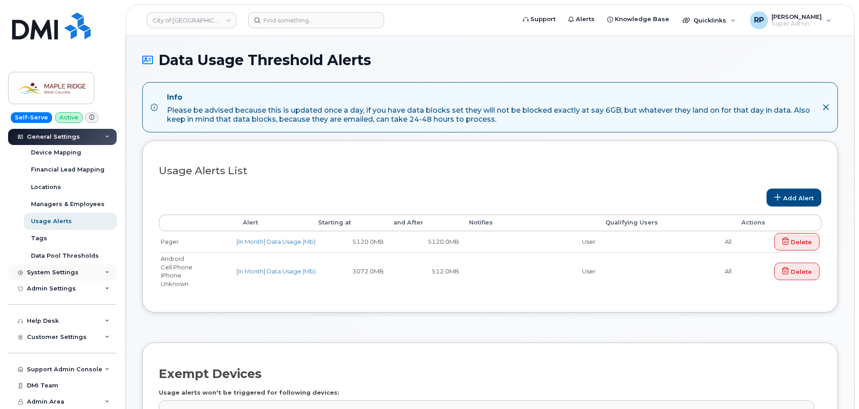
click at [65, 276] on div "System Settings" at bounding box center [62, 272] width 109 height 16
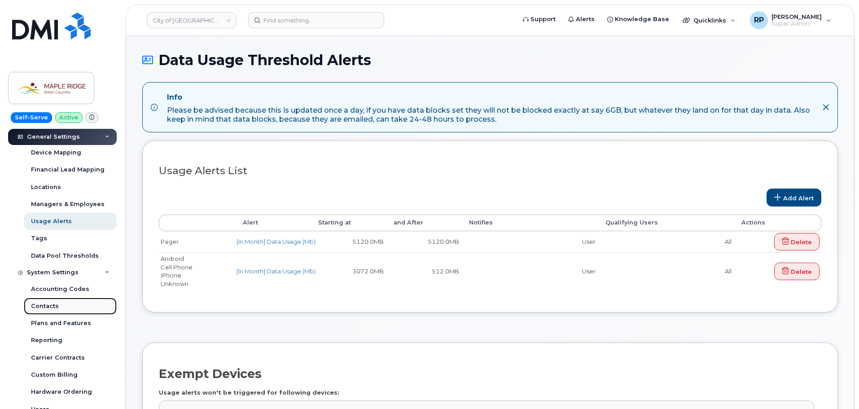
click at [58, 306] on link "Contacts" at bounding box center [70, 306] width 93 height 17
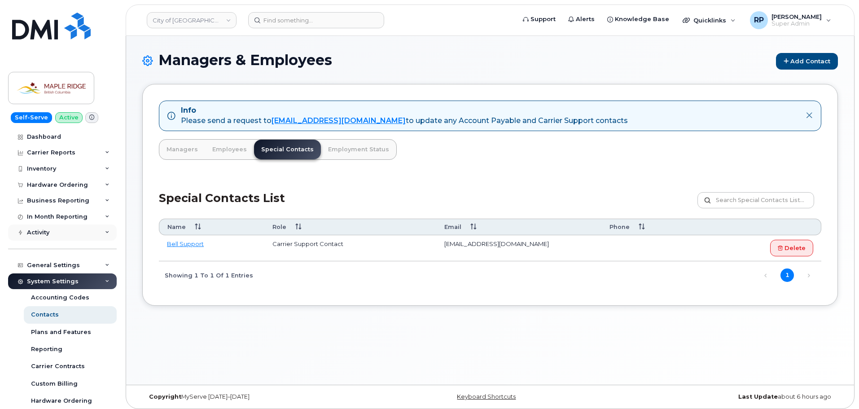
click at [57, 230] on div "Activity" at bounding box center [62, 232] width 109 height 16
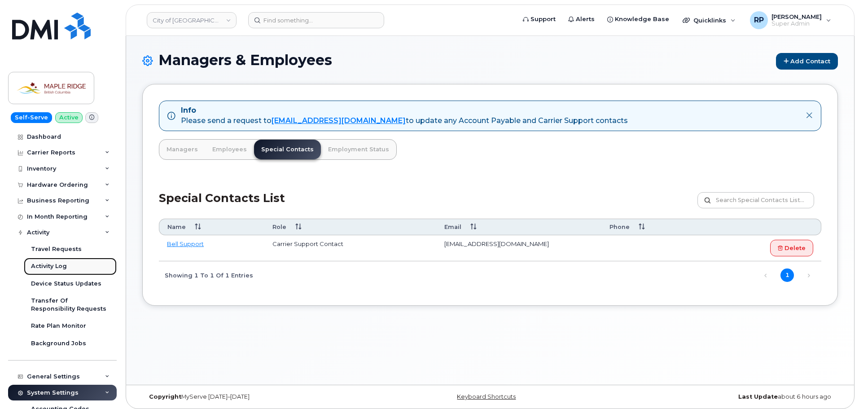
click at [56, 266] on div "Activity Log" at bounding box center [49, 266] width 36 height 8
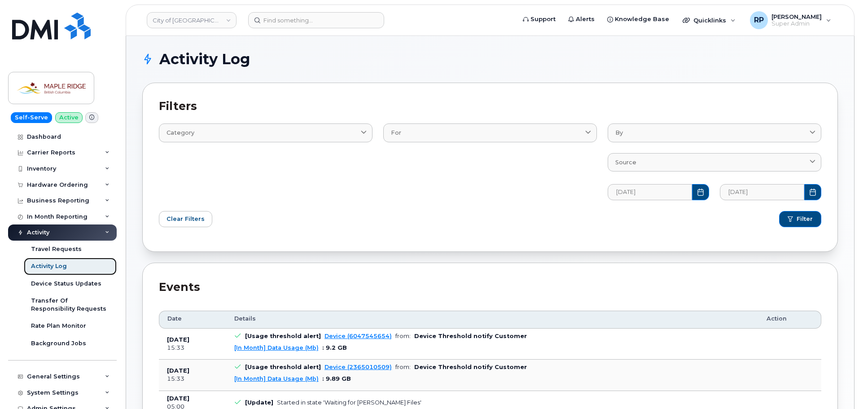
scroll to position [45, 0]
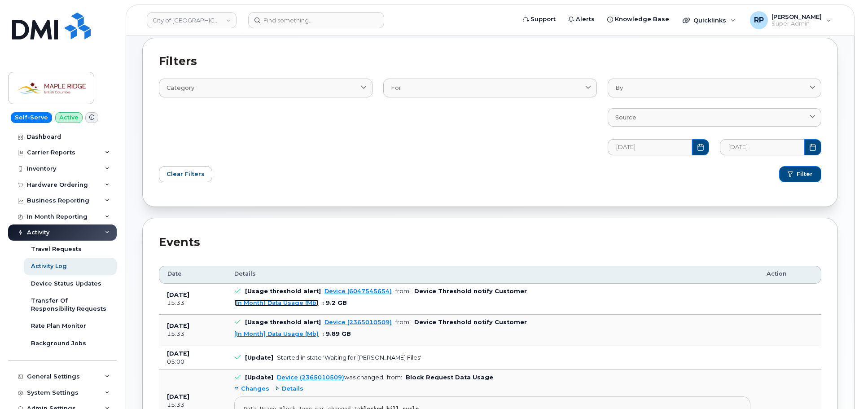
click at [277, 304] on link "[In Month] Data Usage (Mb)" at bounding box center [276, 302] width 84 height 7
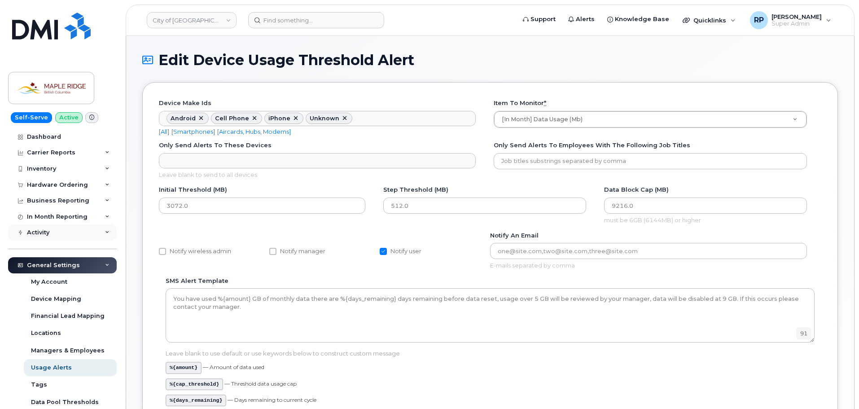
click at [57, 235] on div "Activity" at bounding box center [62, 232] width 109 height 16
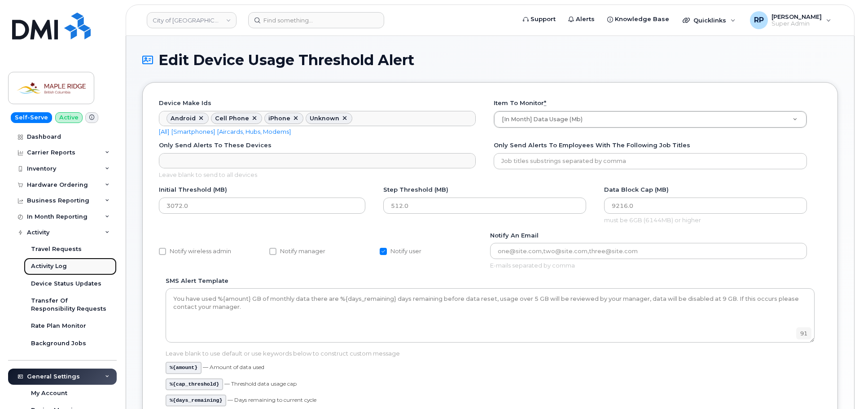
click at [53, 261] on link "Activity Log" at bounding box center [70, 266] width 93 height 17
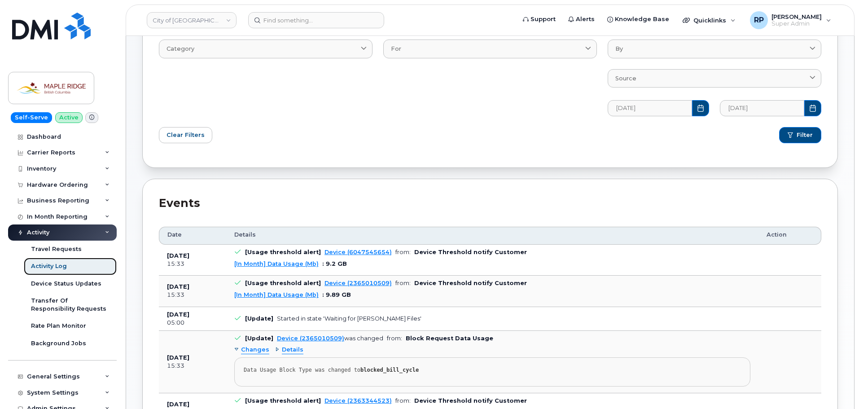
scroll to position [135, 0]
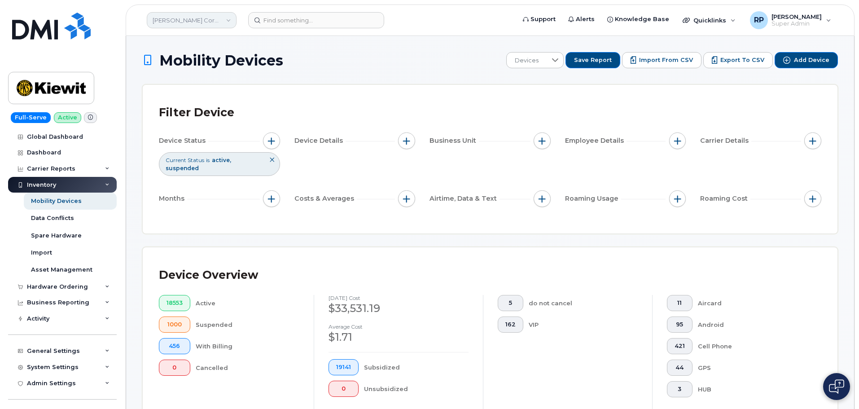
scroll to position [182, 0]
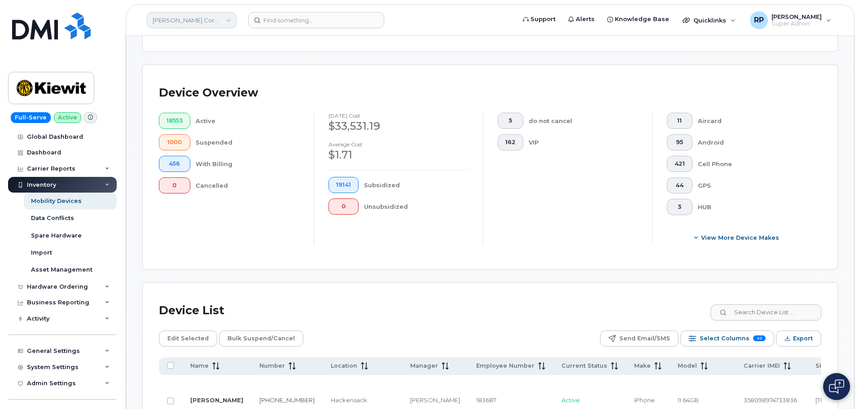
click at [194, 25] on link "[PERSON_NAME] Corporation" at bounding box center [192, 20] width 90 height 16
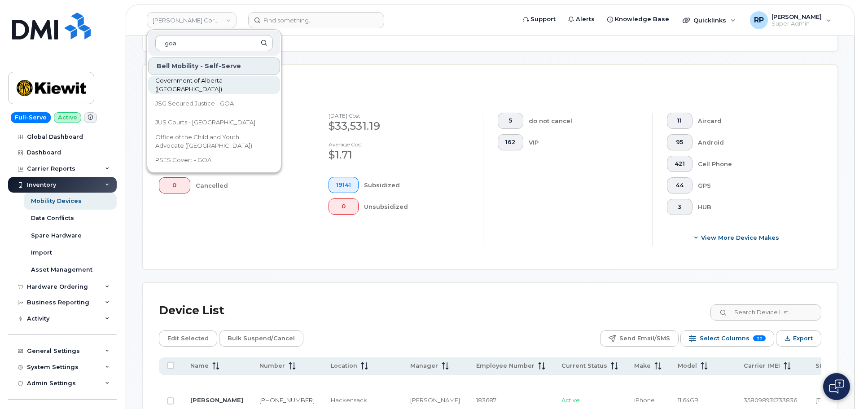
type input "goa"
click at [200, 83] on span "Government of Alberta ([GEOGRAPHIC_DATA])" at bounding box center [206, 85] width 103 height 18
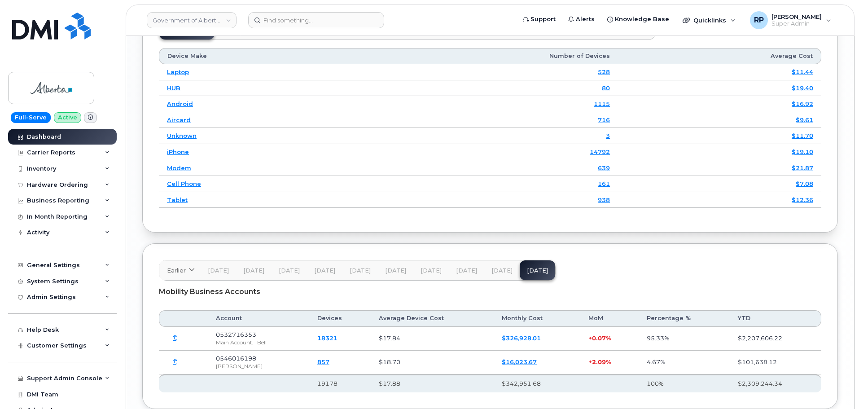
scroll to position [1181, 0]
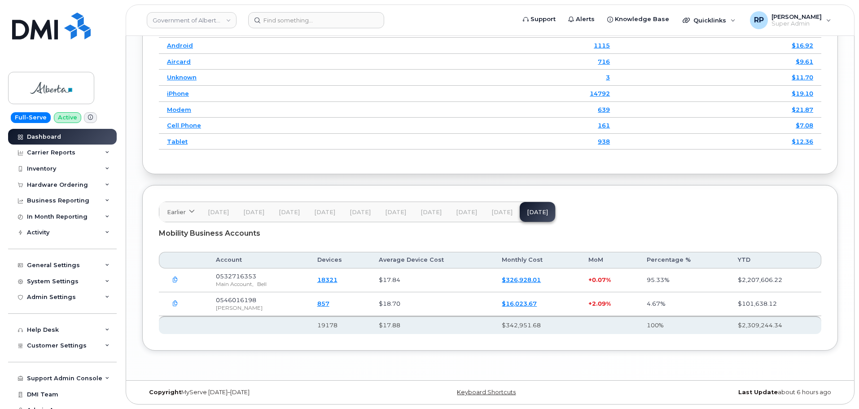
click at [207, 20] on link "Government of Alberta ([GEOGRAPHIC_DATA])" at bounding box center [192, 20] width 90 height 16
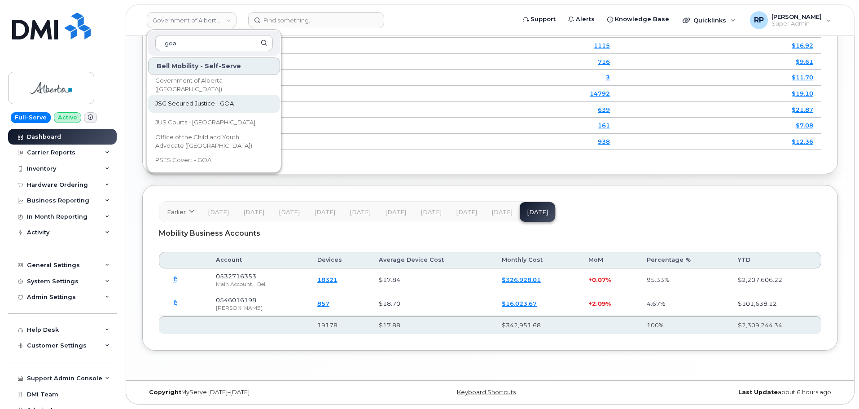
type input "goa"
click at [208, 100] on span "JSG Secured Justice - GOA" at bounding box center [194, 103] width 79 height 9
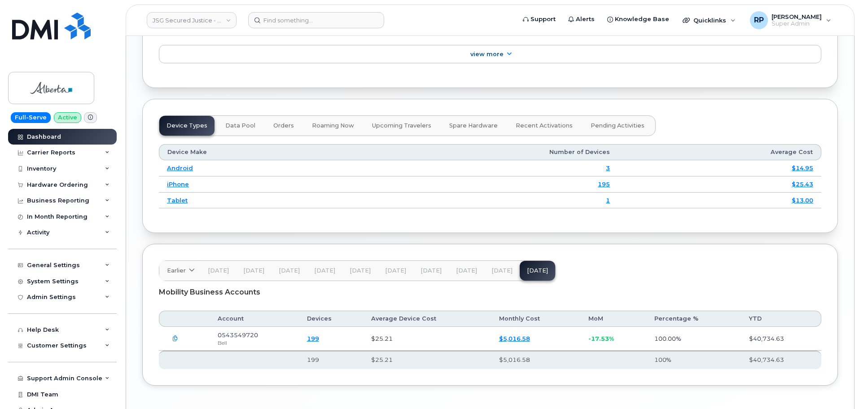
scroll to position [1040, 0]
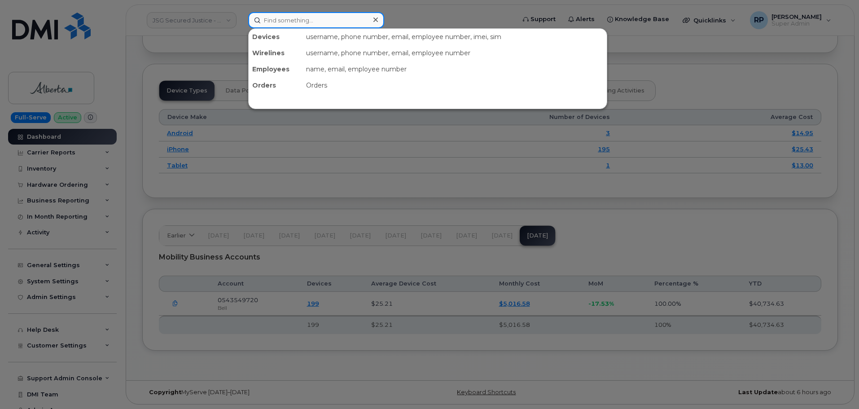
click at [280, 23] on input at bounding box center [316, 20] width 136 height 16
paste input "570.767.1294"
type input "570.767.1294"
